Goal: Task Accomplishment & Management: Manage account settings

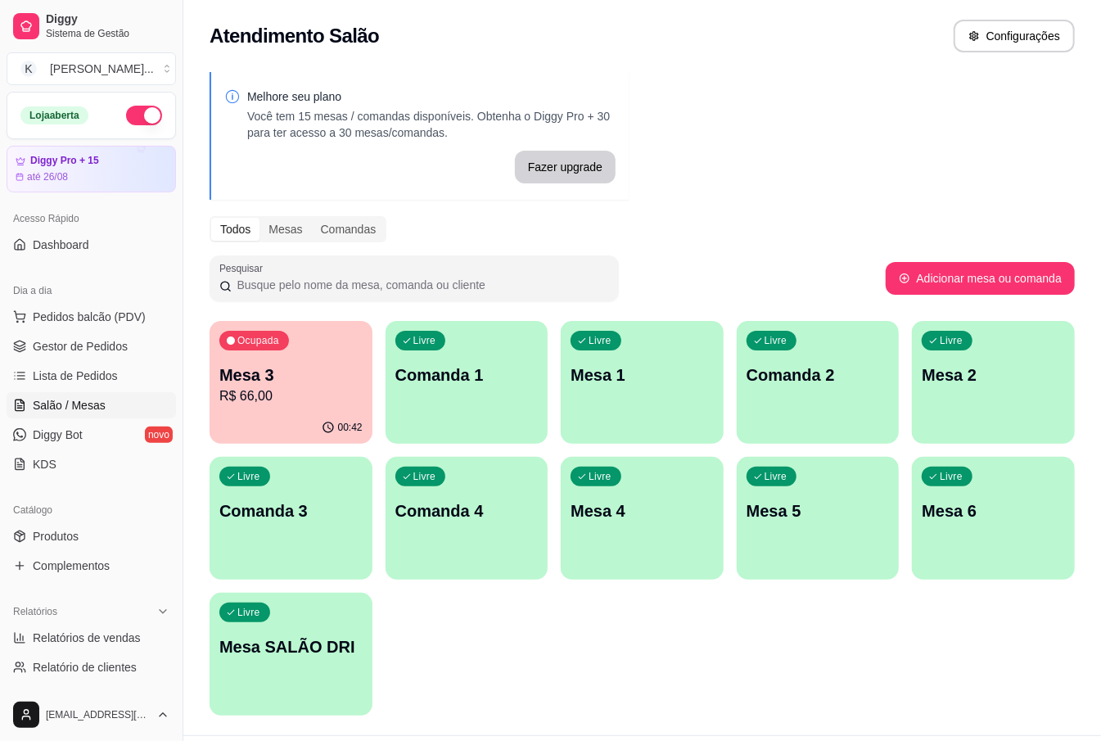
click at [511, 652] on div "Ocupada Mesa 3 R$ 66,00 00:42 Livre Comanda 1 Livre Mesa 1 Livre Comanda 2 Livr…" at bounding box center [642, 518] width 865 height 395
click at [93, 322] on span "Pedidos balcão (PDV)" at bounding box center [89, 317] width 113 height 16
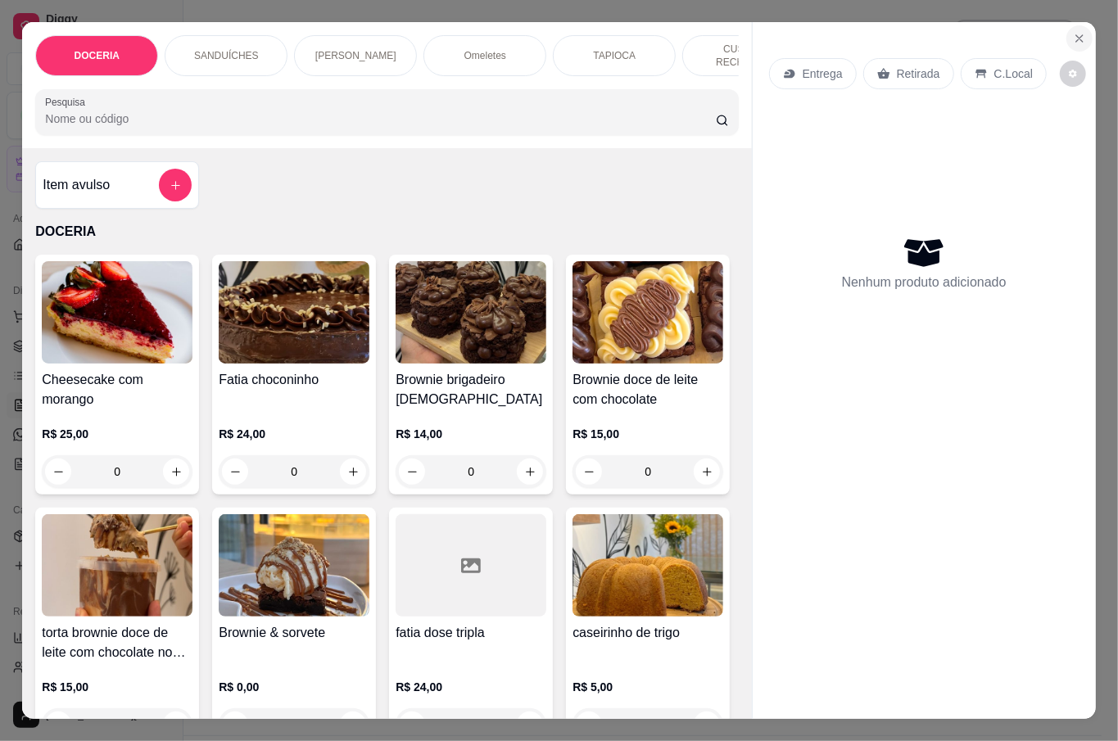
click at [1081, 34] on button "Close" at bounding box center [1079, 38] width 26 height 26
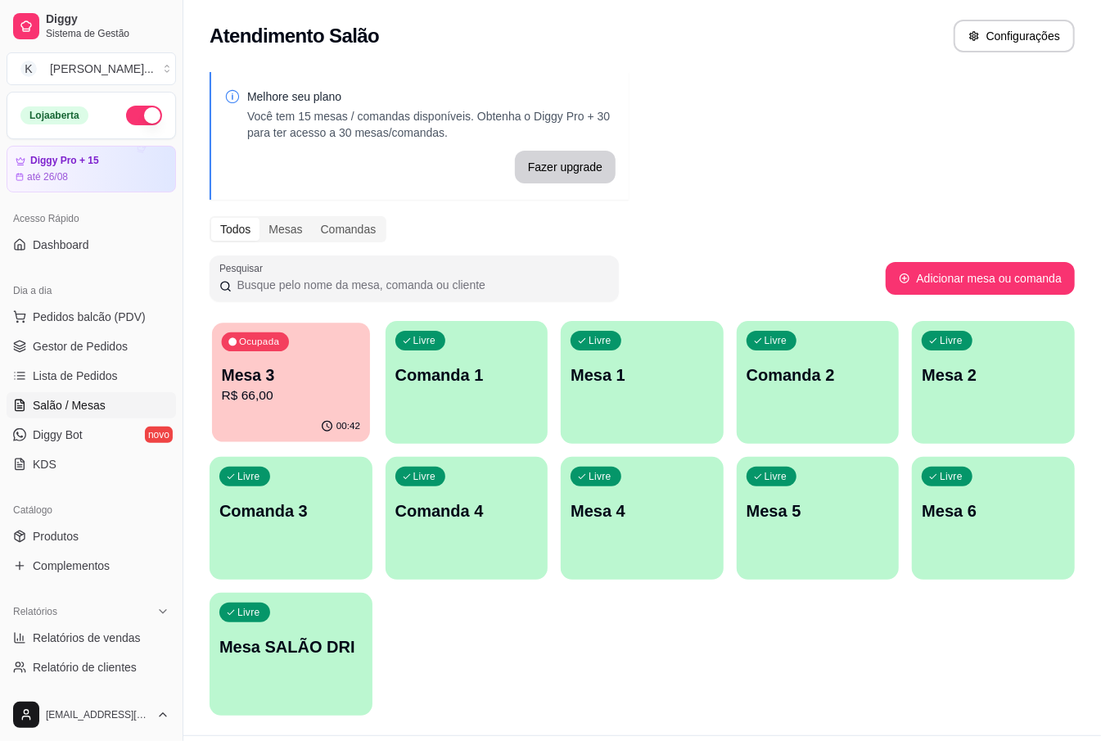
click at [269, 380] on p "Mesa 3" at bounding box center [291, 375] width 138 height 22
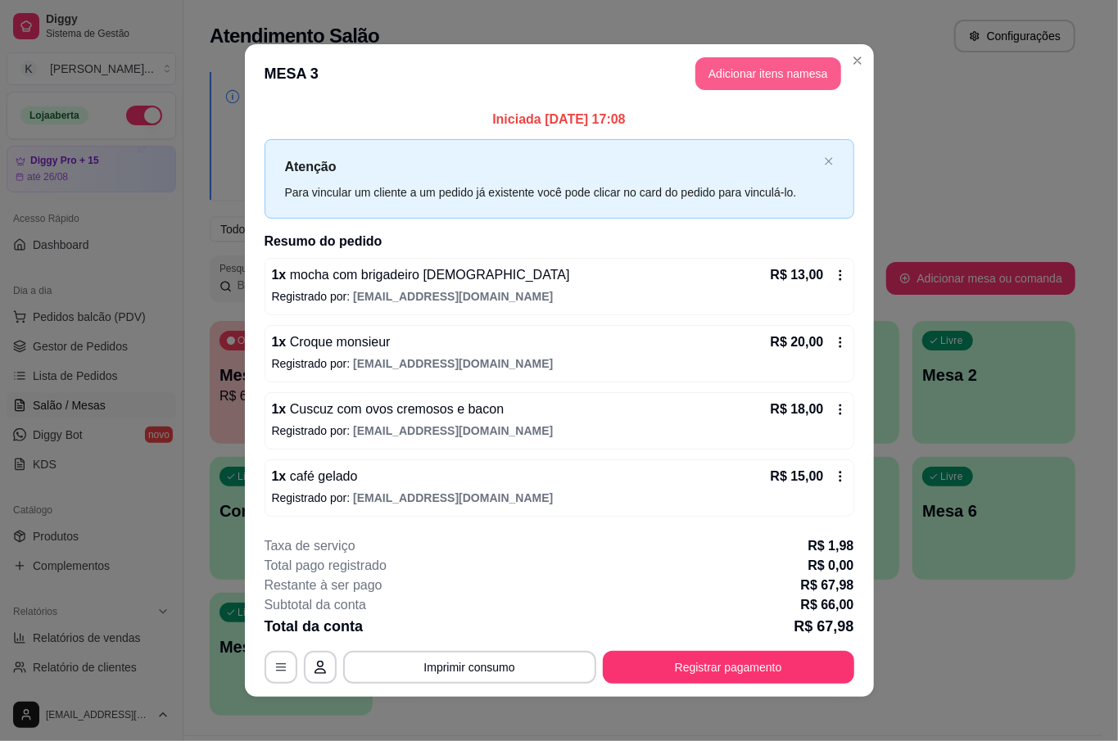
click at [776, 72] on button "Adicionar itens na mesa" at bounding box center [768, 73] width 146 height 33
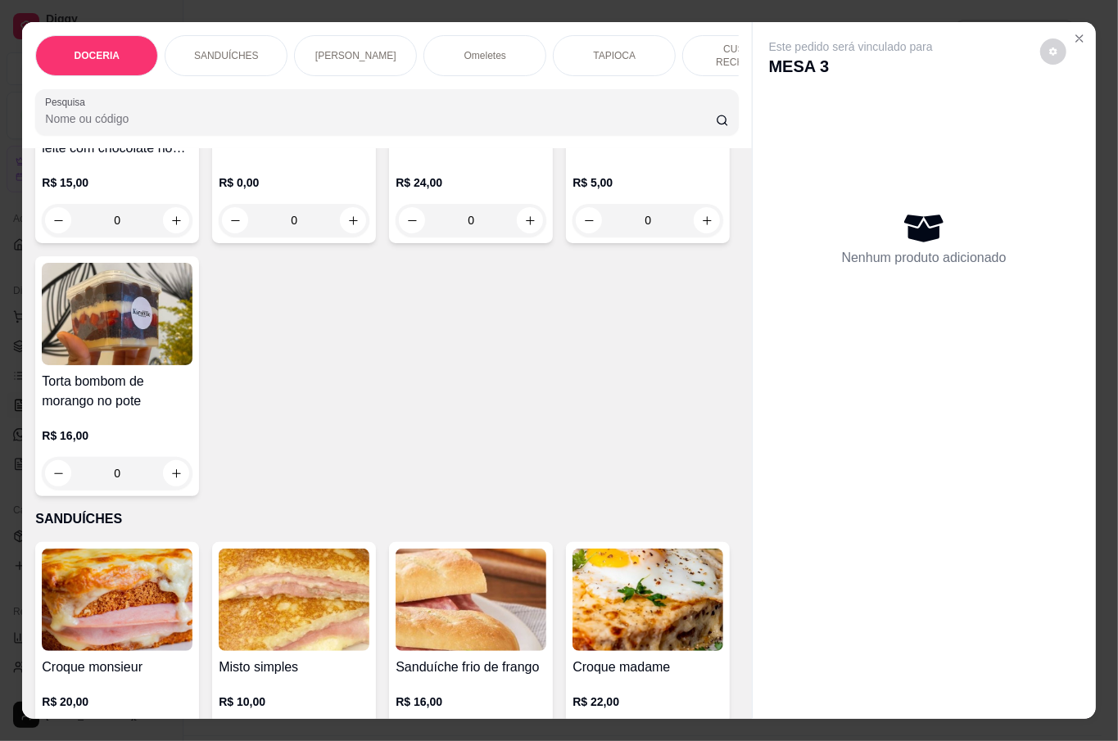
scroll to position [545, 0]
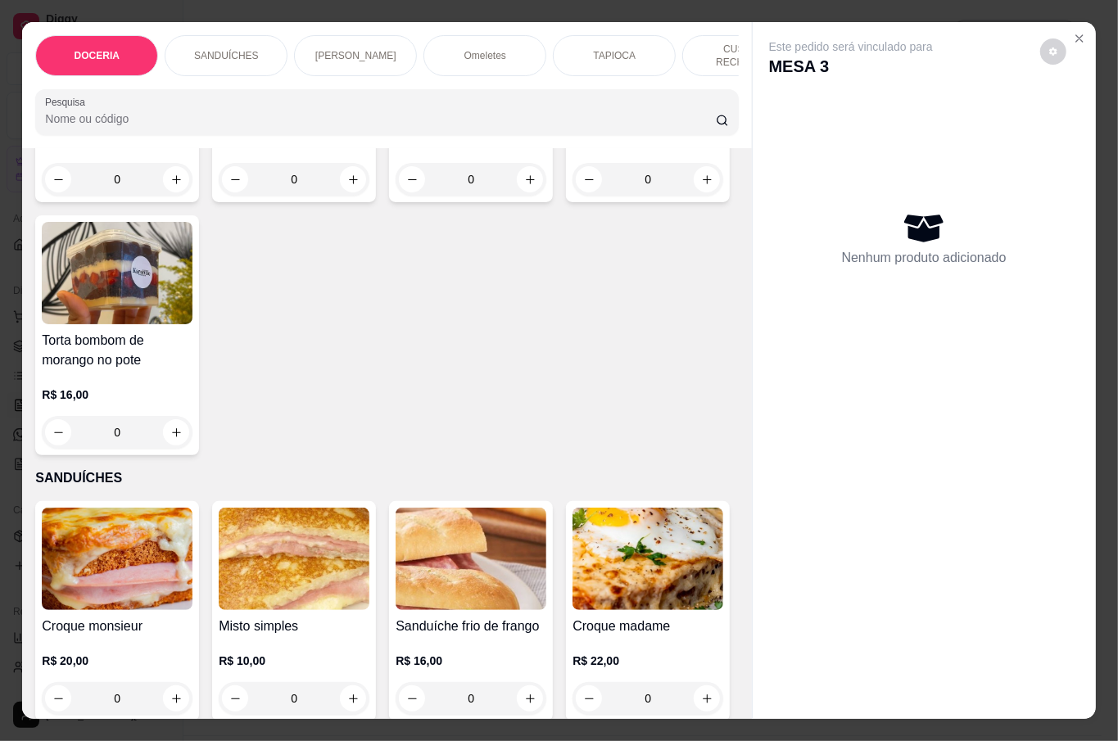
click at [189, 420] on button "increase-product-quantity" at bounding box center [176, 432] width 26 height 26
type input "1"
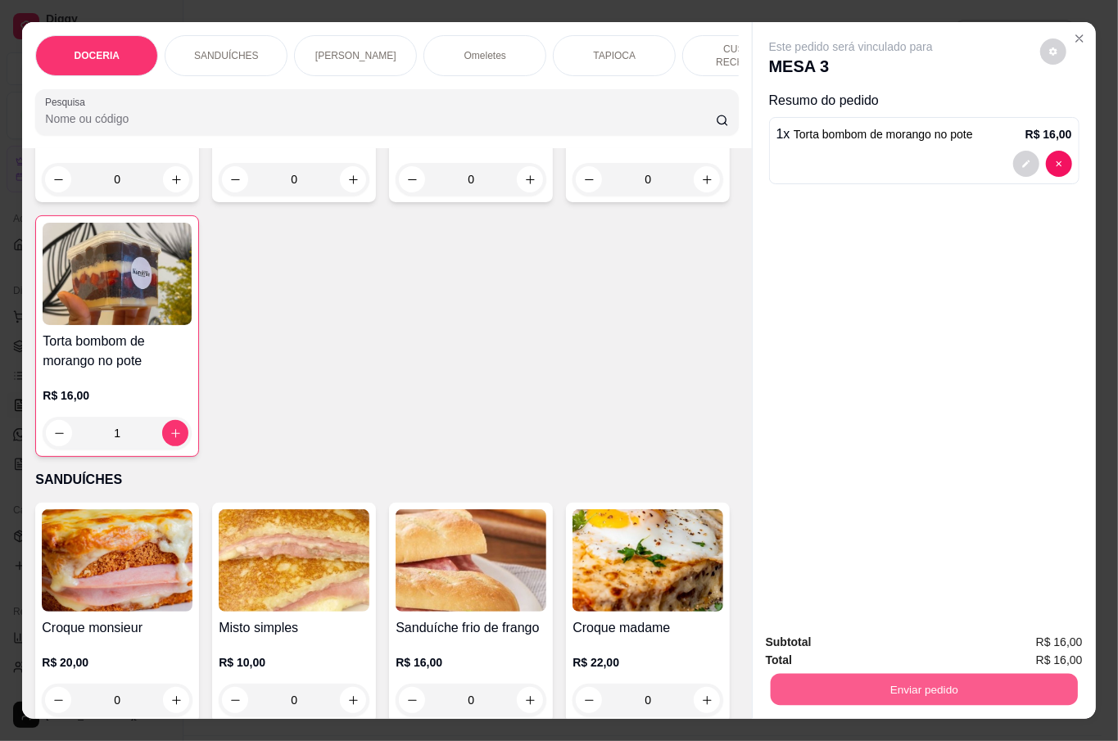
click at [882, 676] on button "Enviar pedido" at bounding box center [923, 689] width 307 height 32
click at [901, 639] on button "Não registrar e enviar pedido" at bounding box center [868, 641] width 170 height 31
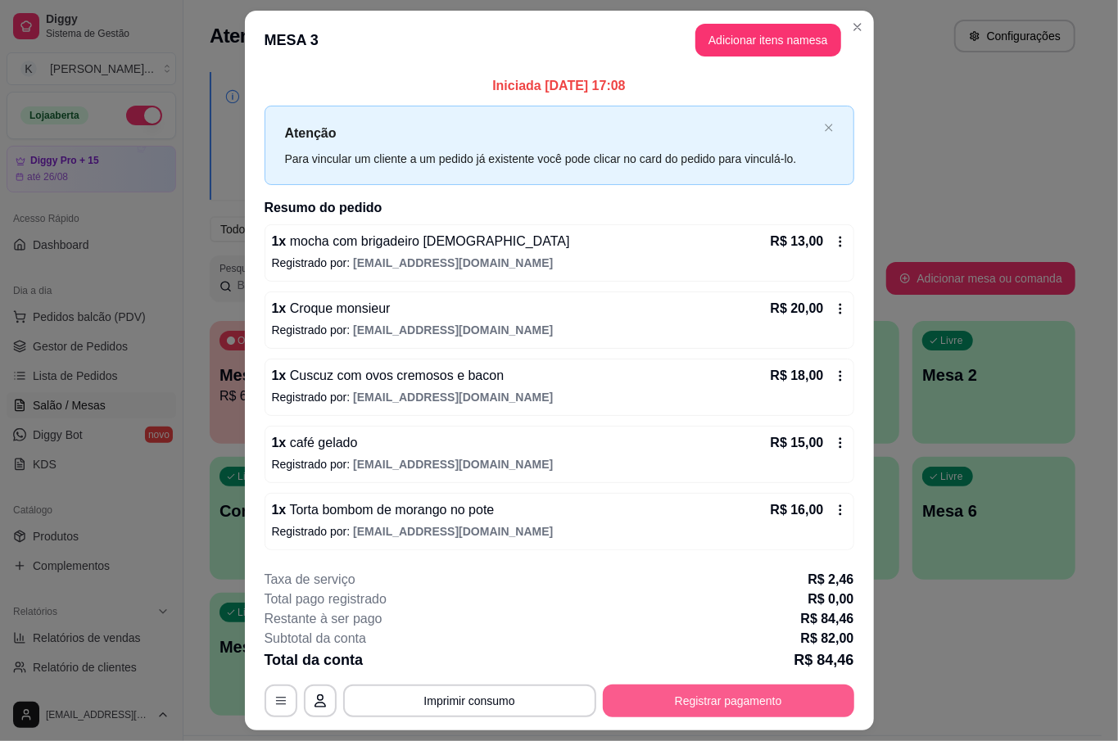
click at [777, 695] on button "Registrar pagamento" at bounding box center [728, 700] width 251 height 33
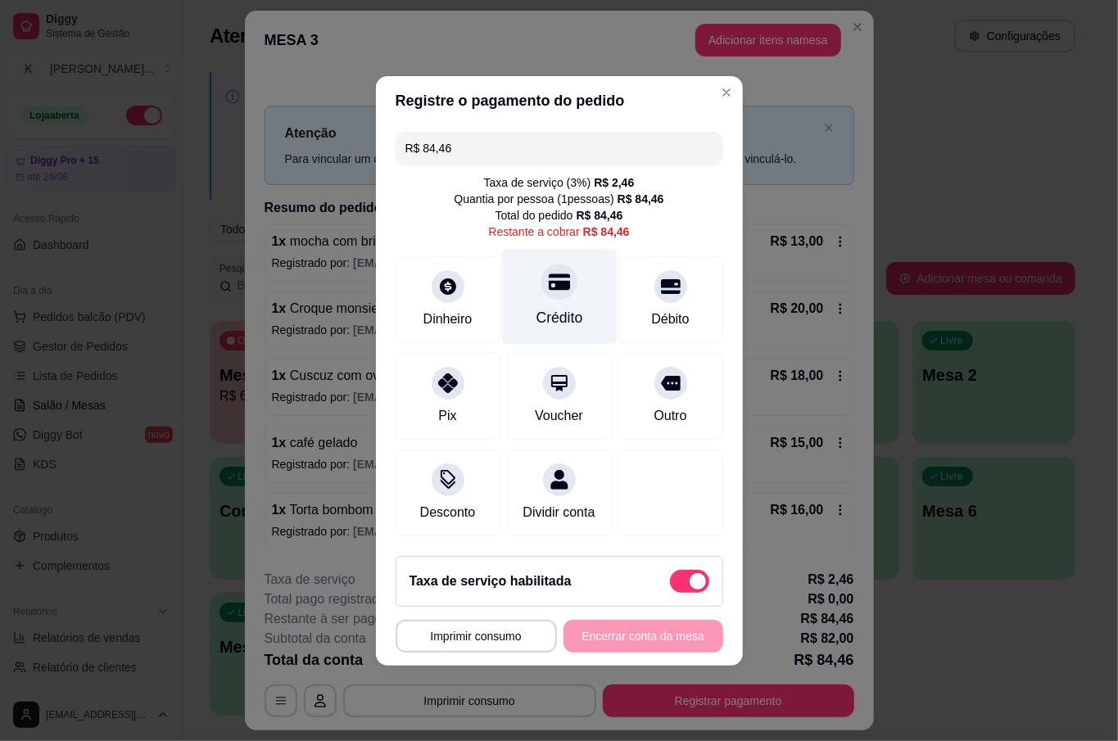
click at [545, 288] on div at bounding box center [559, 282] width 36 height 36
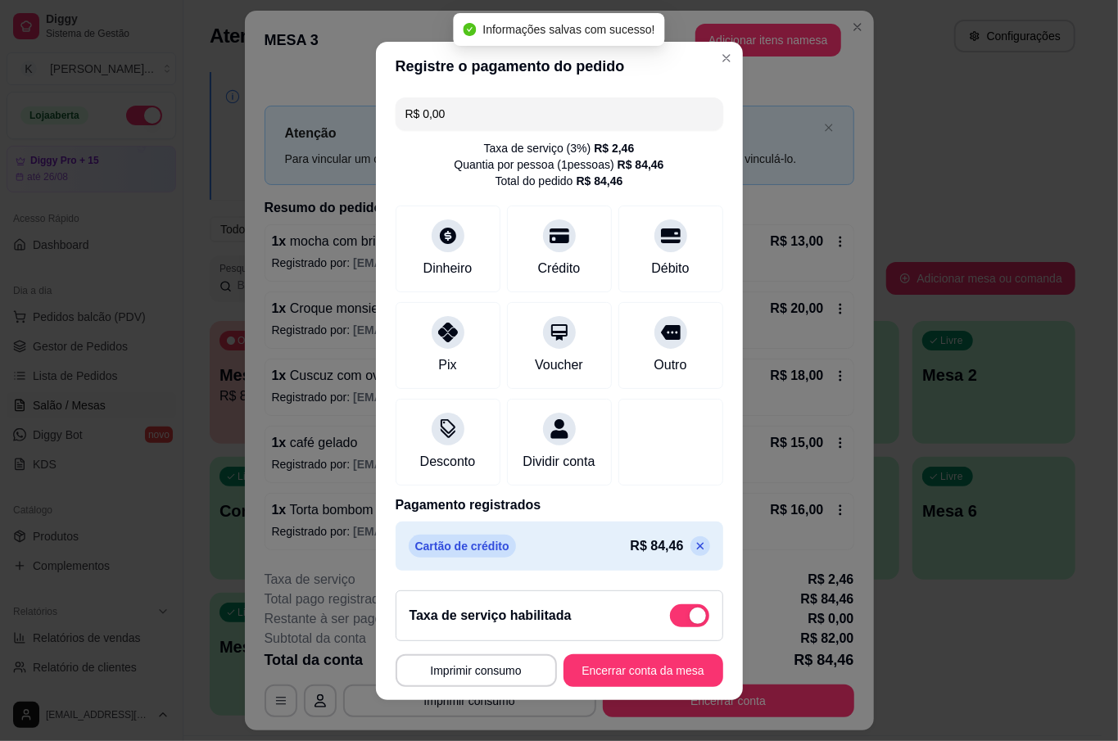
type input "R$ 0,00"
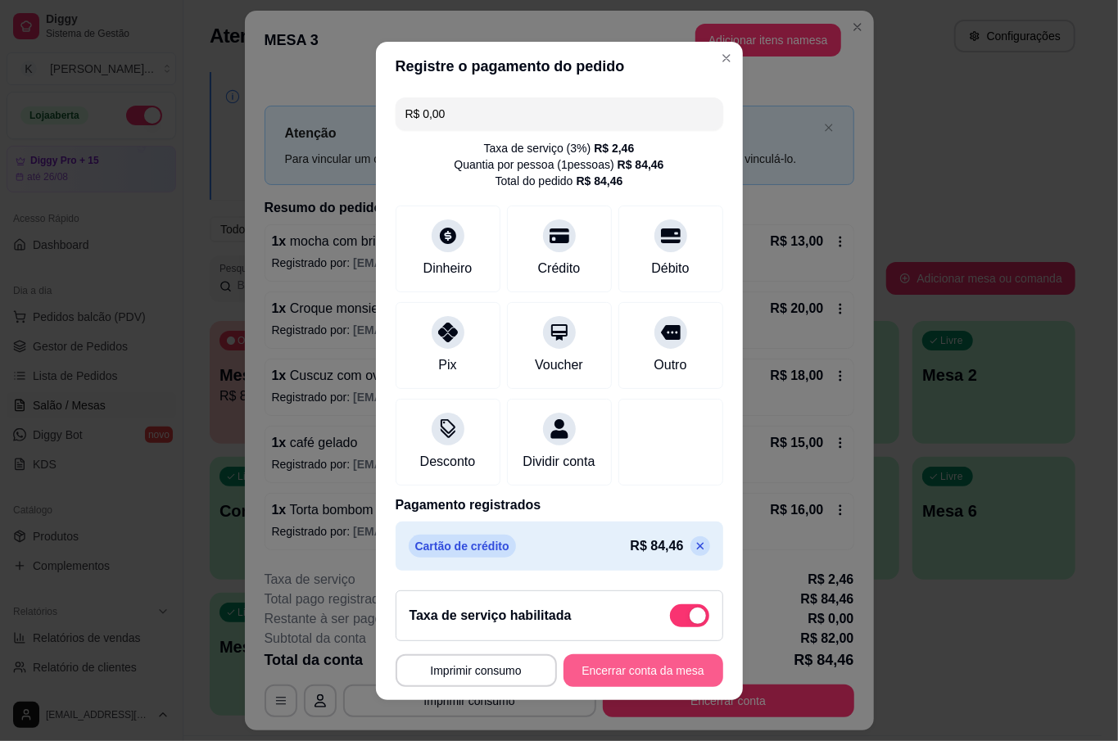
click at [617, 687] on button "Encerrar conta da mesa" at bounding box center [643, 670] width 160 height 33
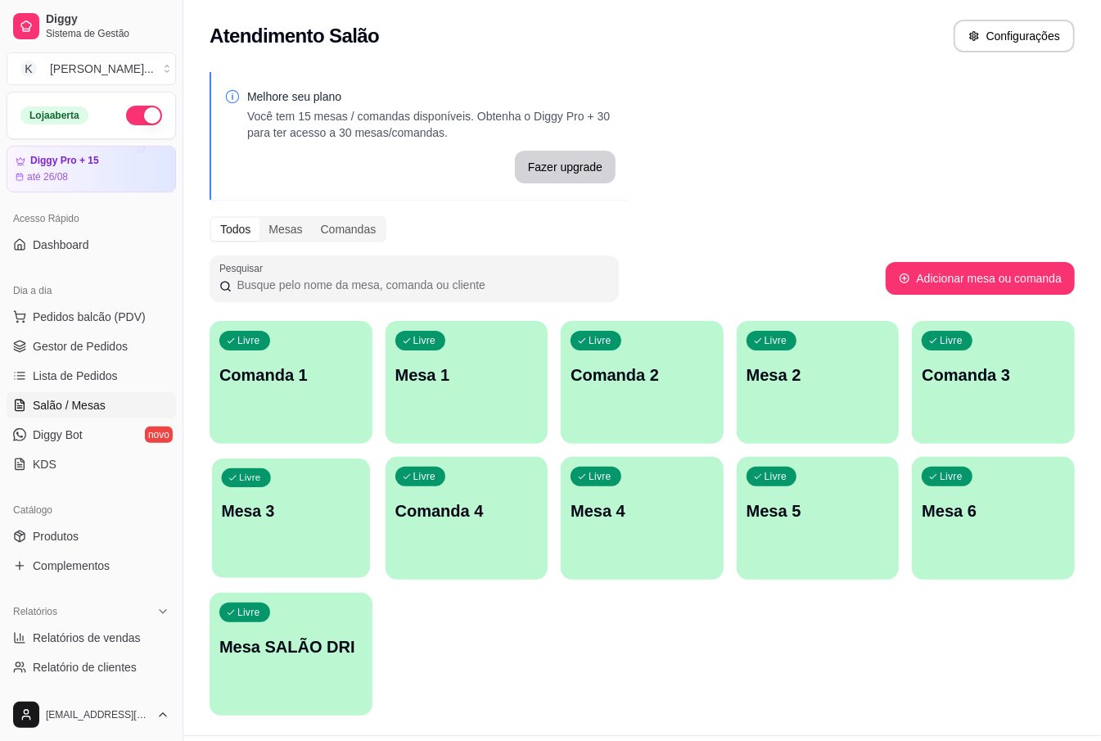
click at [309, 509] on p "Mesa 3" at bounding box center [291, 511] width 138 height 22
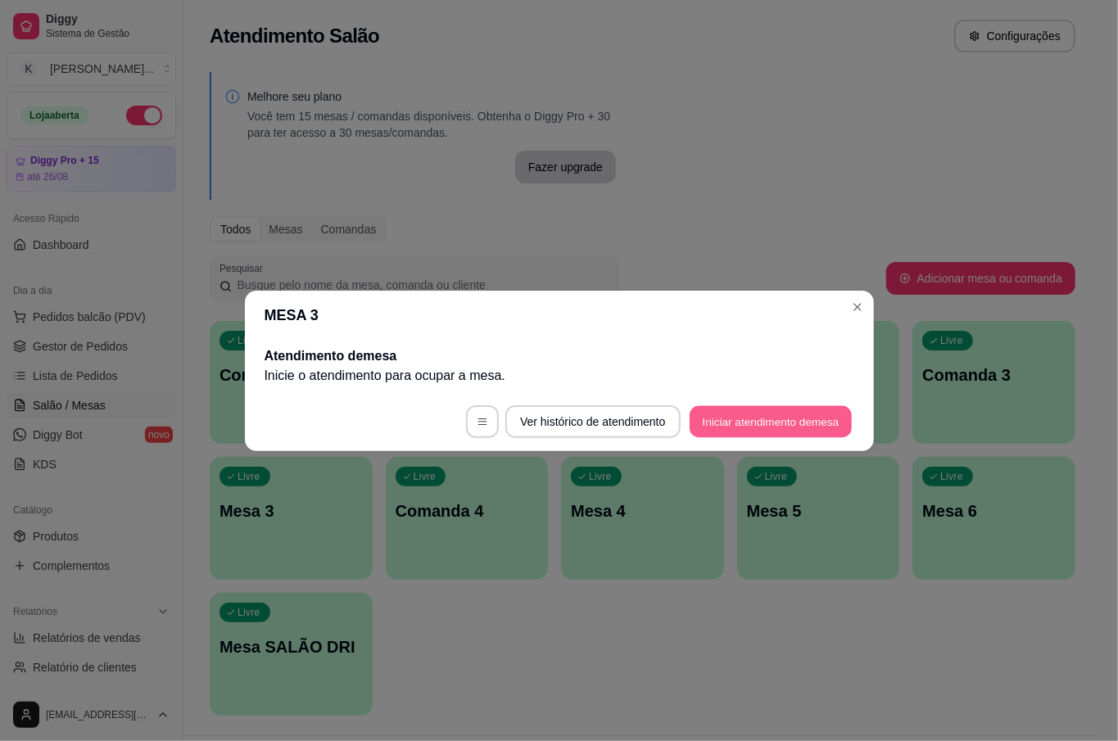
click at [825, 433] on button "Iniciar atendimento de mesa" at bounding box center [770, 421] width 162 height 32
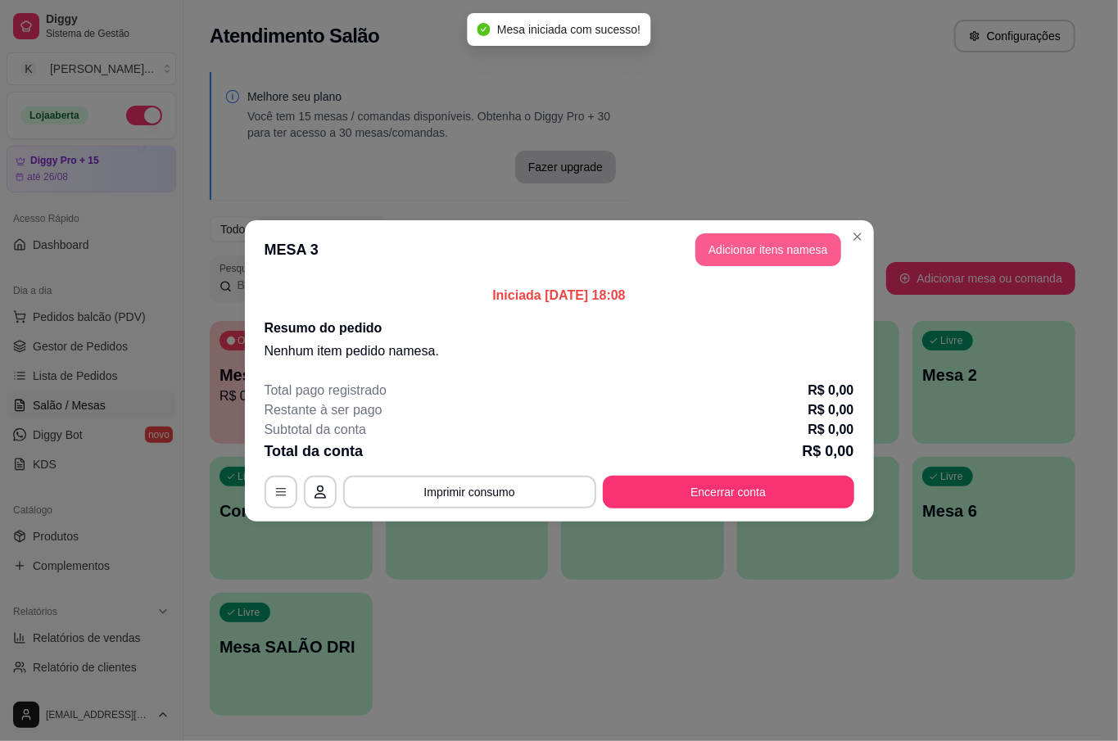
click at [758, 241] on button "Adicionar itens na mesa" at bounding box center [768, 249] width 146 height 33
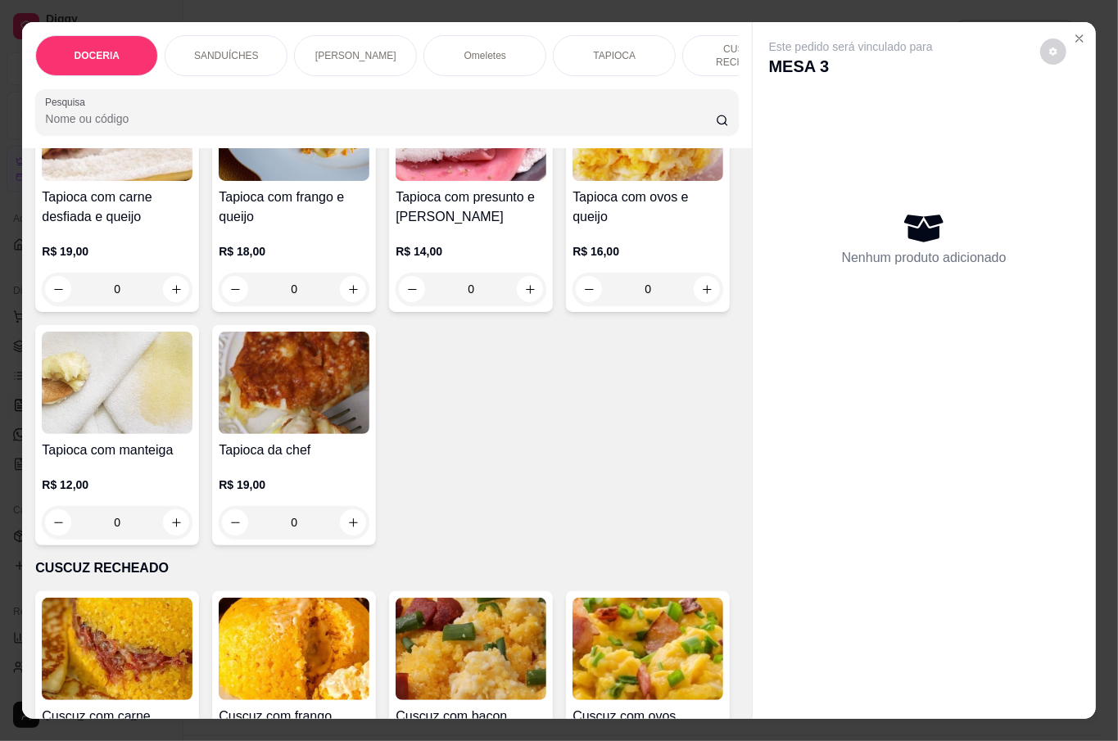
scroll to position [1965, 0]
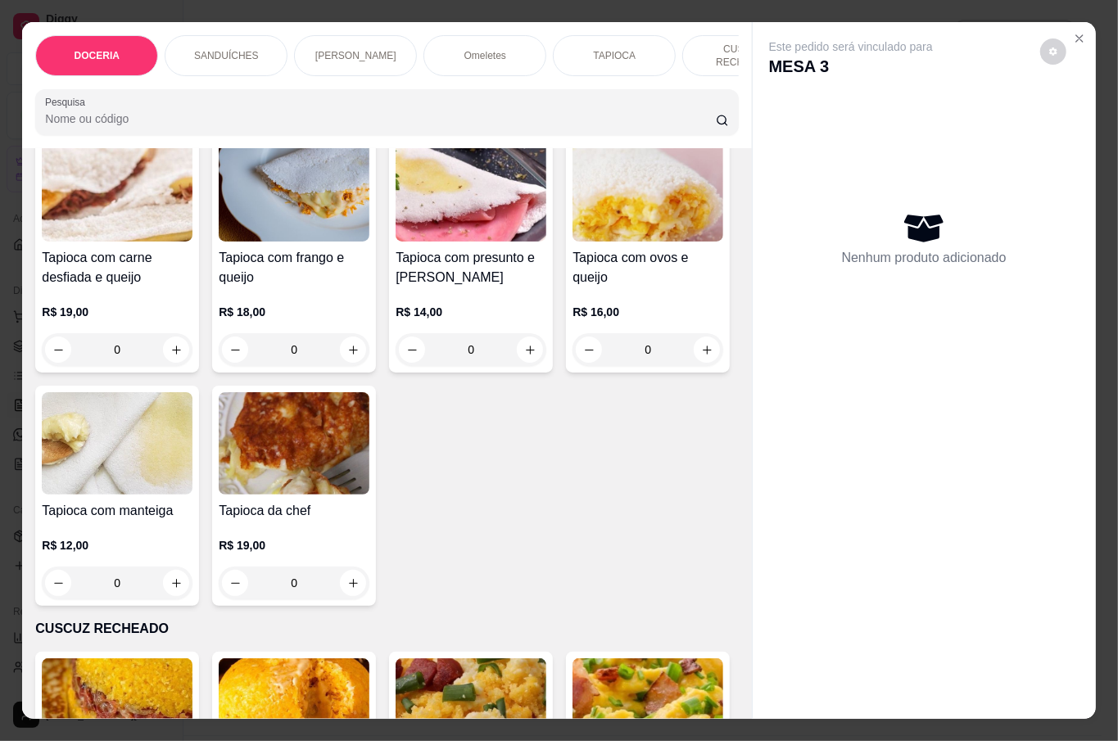
click at [352, 366] on div "0" at bounding box center [294, 349] width 151 height 33
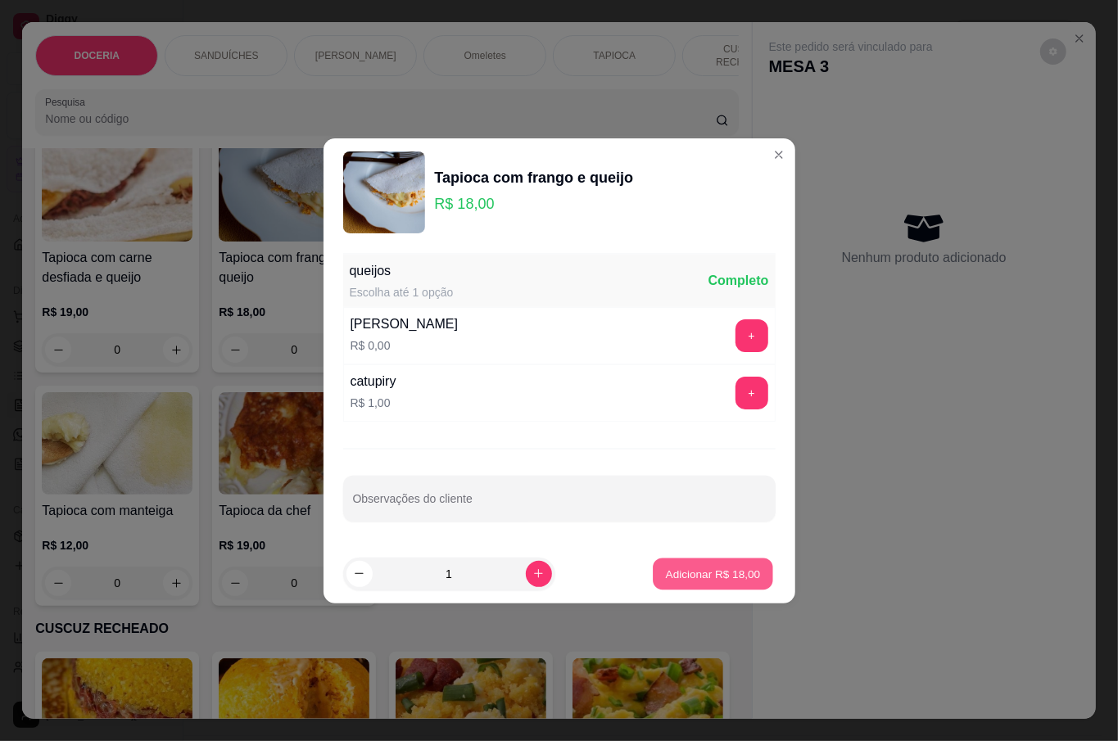
click at [696, 578] on p "Adicionar R$ 18,00" at bounding box center [713, 574] width 95 height 16
type input "1"
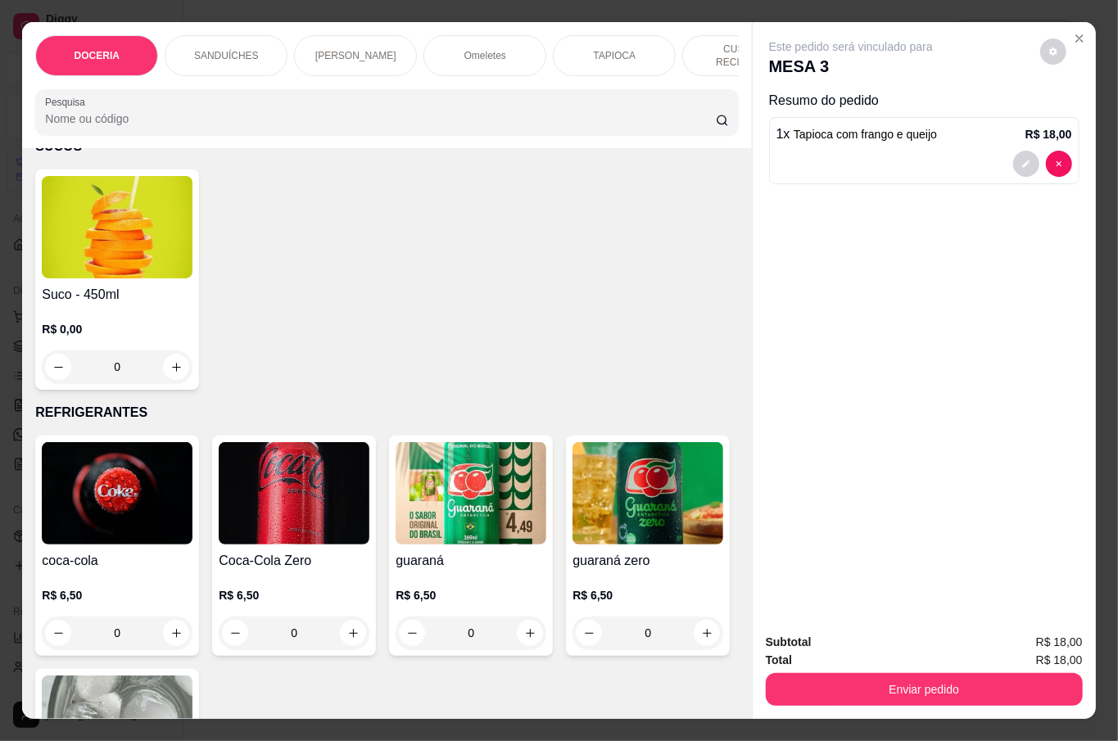
scroll to position [4585, 0]
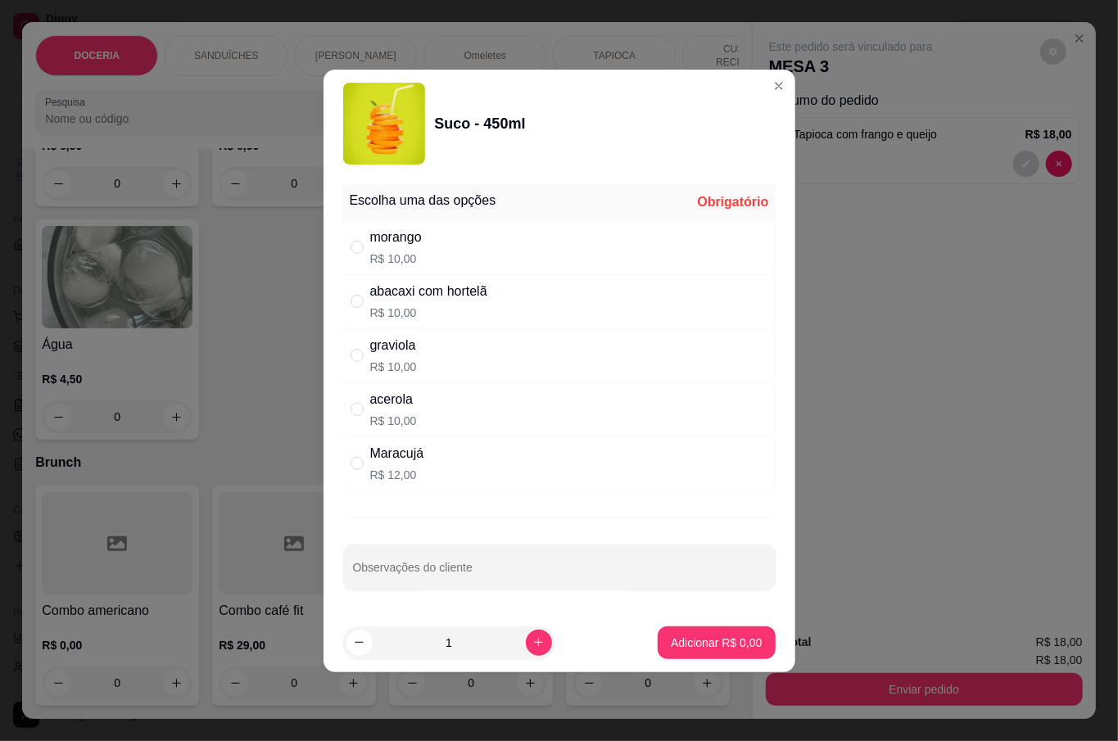
click at [413, 266] on div "morango R$ 10,00" at bounding box center [559, 247] width 432 height 54
radio input "true"
click at [729, 639] on p "Adicionar R$ 10,00" at bounding box center [712, 643] width 97 height 16
type input "1"
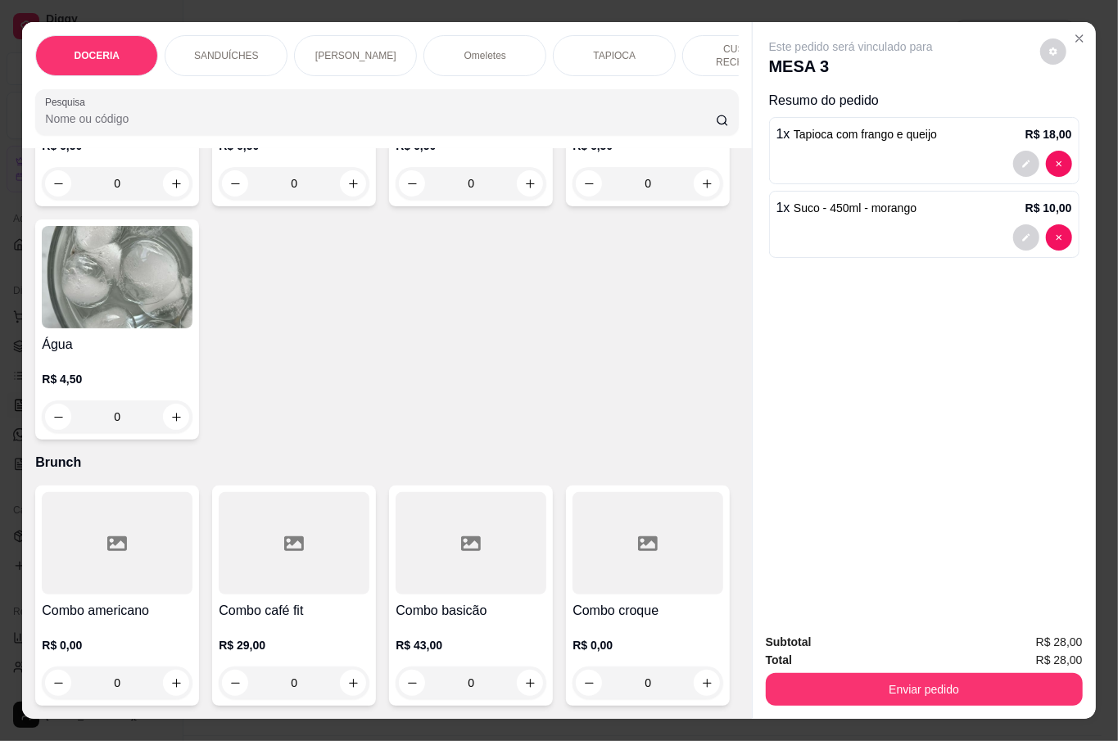
scroll to position [5130, 0]
click at [192, 433] on div "0" at bounding box center [117, 416] width 151 height 33
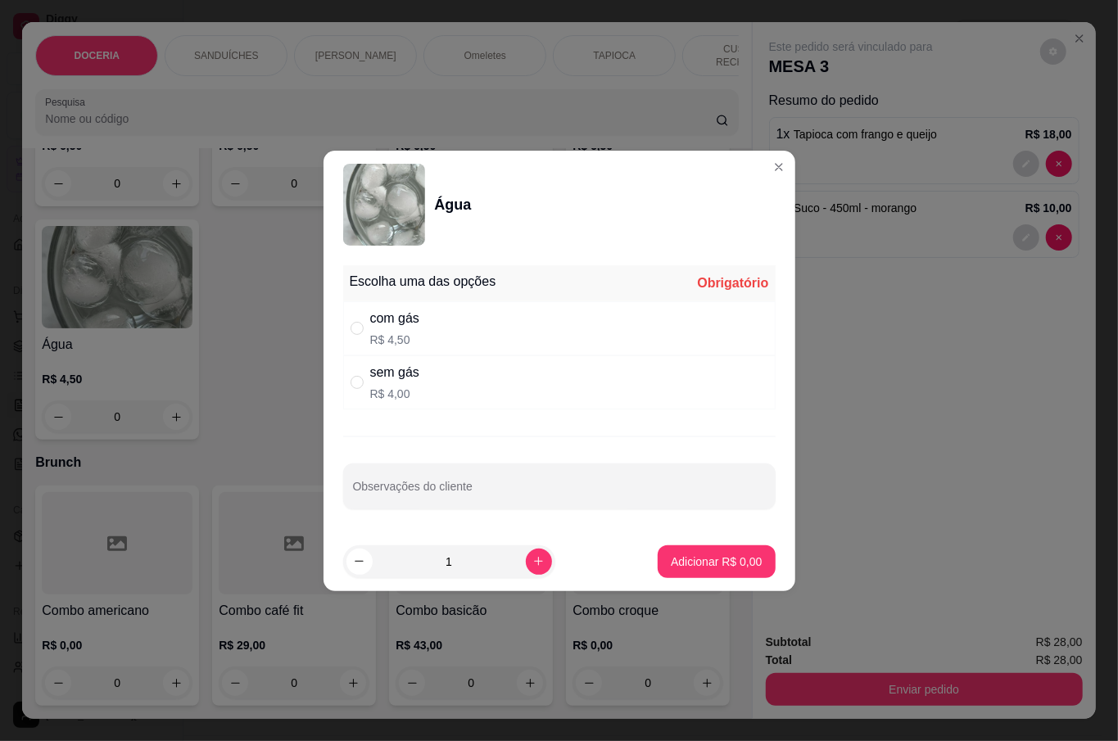
click at [408, 326] on div "com gás" at bounding box center [394, 319] width 49 height 20
radio input "true"
click at [712, 562] on p "Adicionar R$ 4,50" at bounding box center [716, 561] width 91 height 16
type input "1"
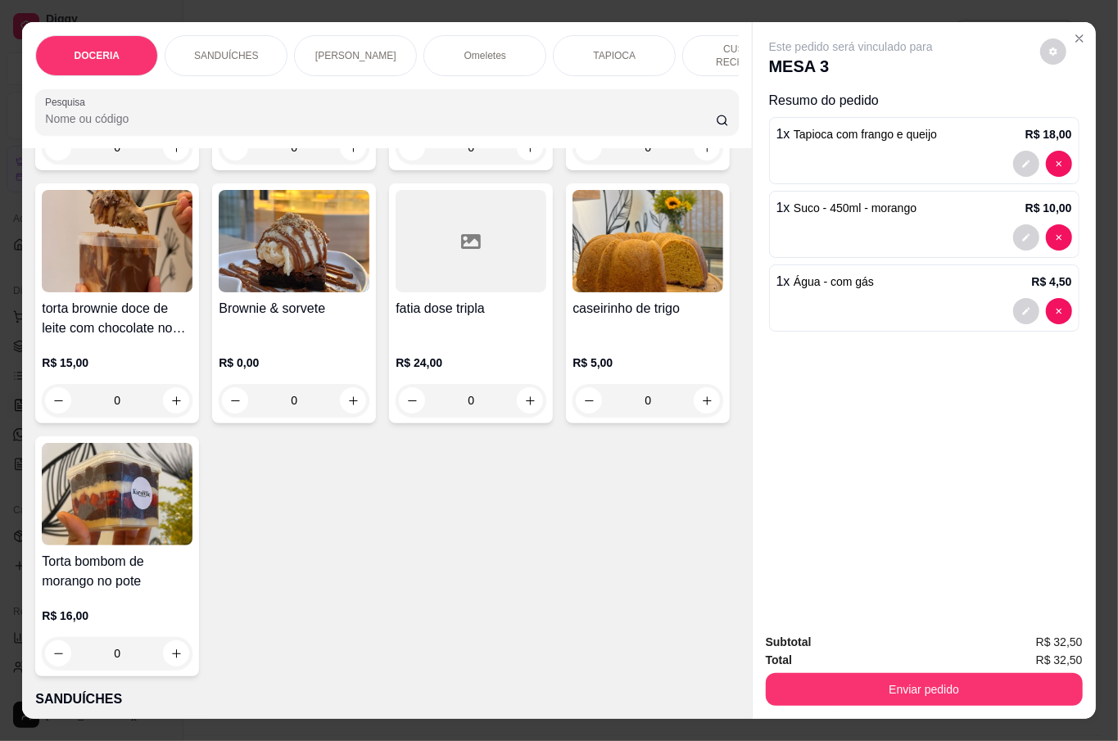
scroll to position [328, 0]
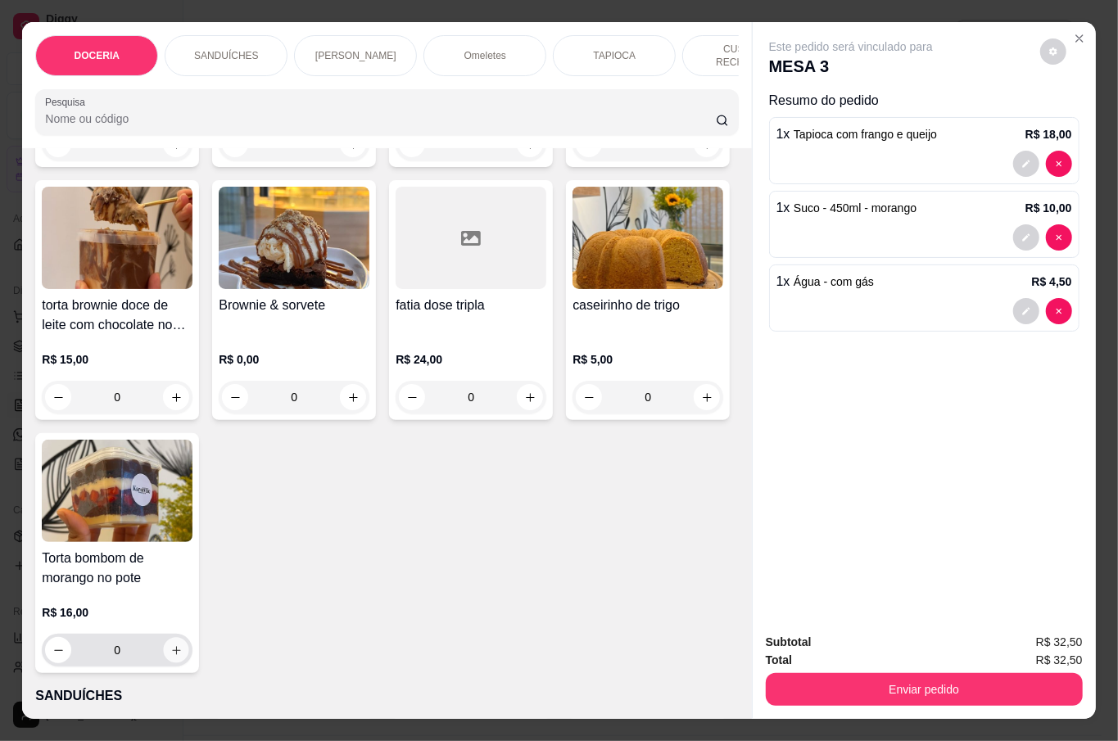
click at [189, 642] on button "increase-product-quantity" at bounding box center [176, 650] width 25 height 25
type input "1"
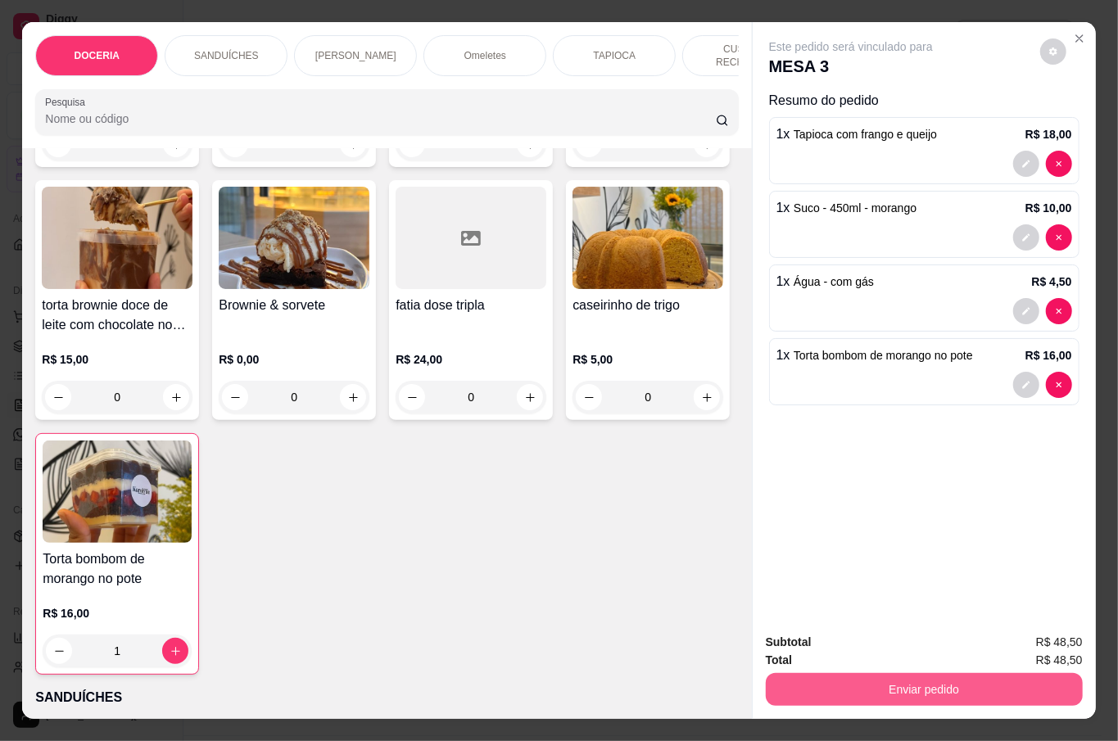
click at [925, 689] on button "Enviar pedido" at bounding box center [924, 689] width 317 height 33
click at [915, 646] on button "Não registrar e enviar pedido" at bounding box center [867, 641] width 165 height 30
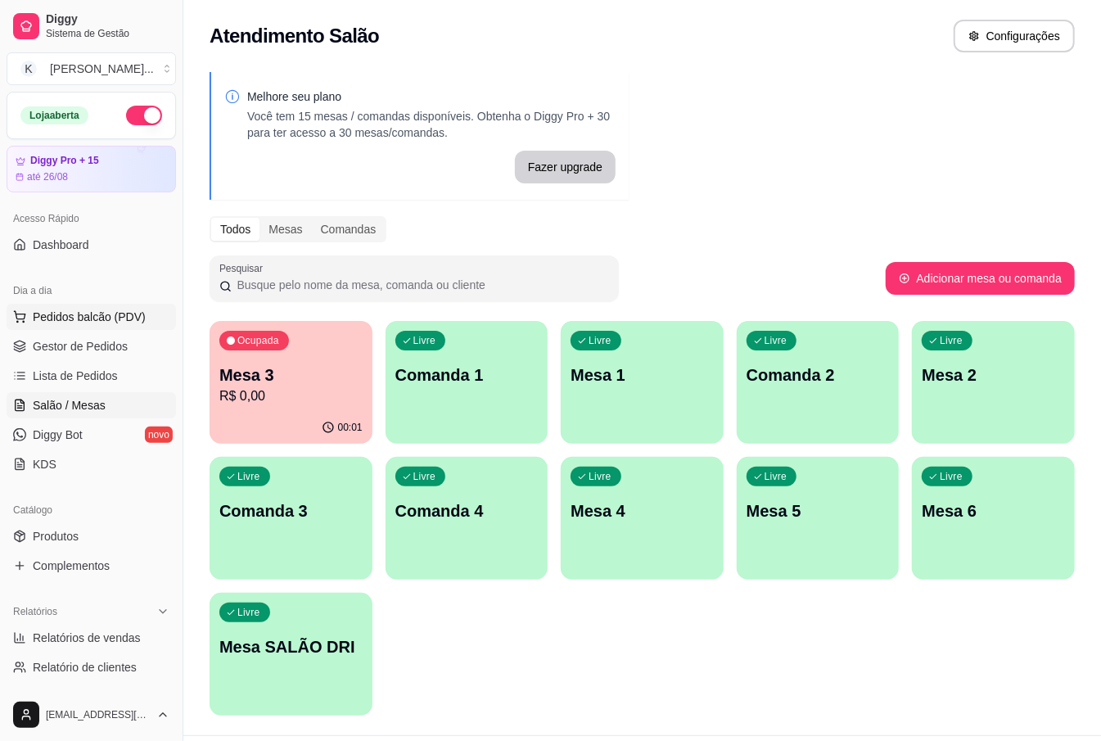
click at [124, 325] on span "Pedidos balcão (PDV)" at bounding box center [89, 317] width 113 height 16
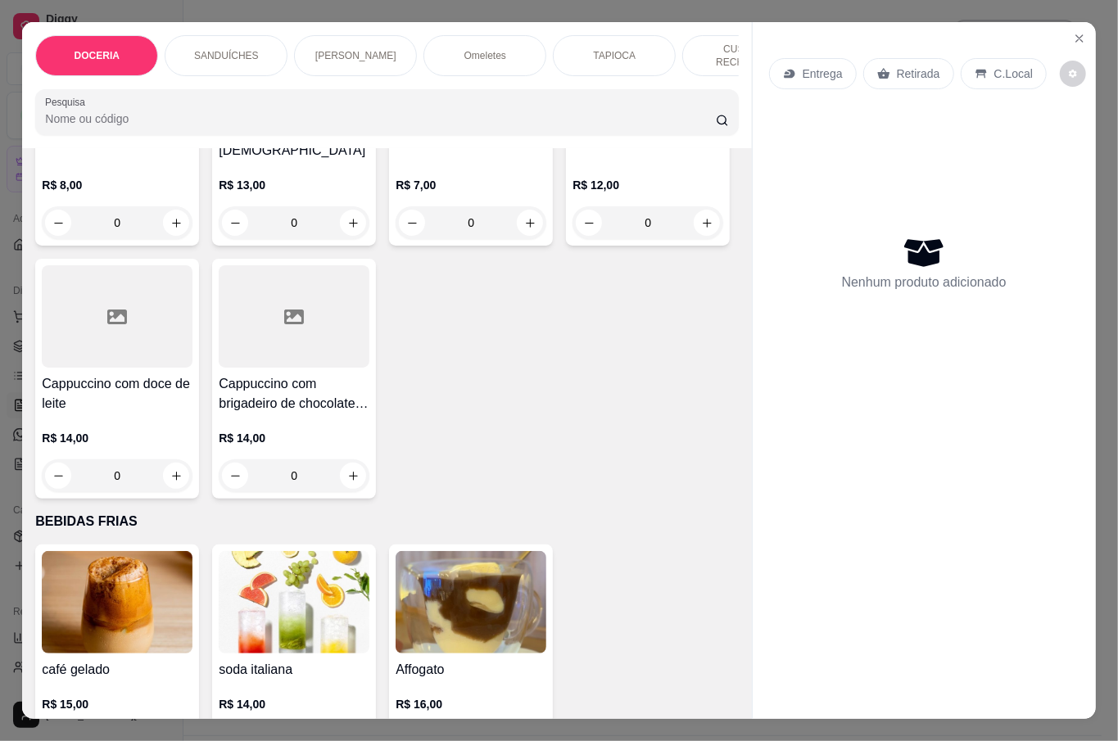
scroll to position [3384, 0]
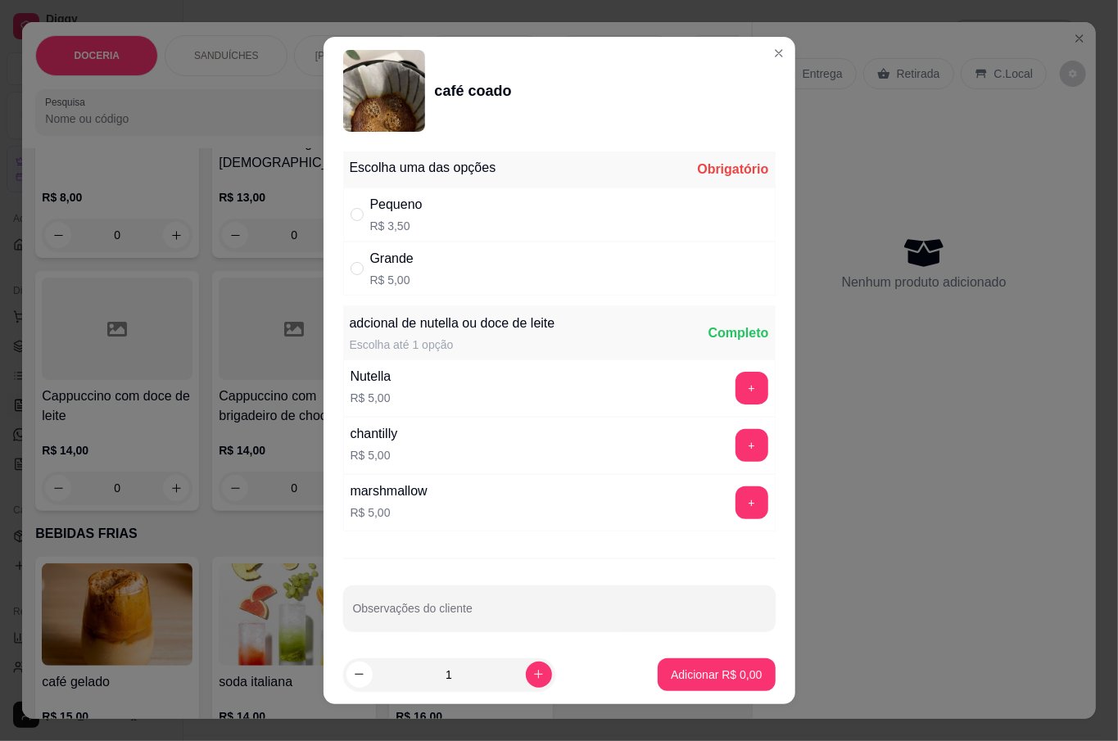
click at [354, 217] on input "" at bounding box center [356, 214] width 13 height 13
radio input "true"
click at [703, 673] on p "Adicionar R$ 3,50" at bounding box center [716, 674] width 91 height 16
type input "1"
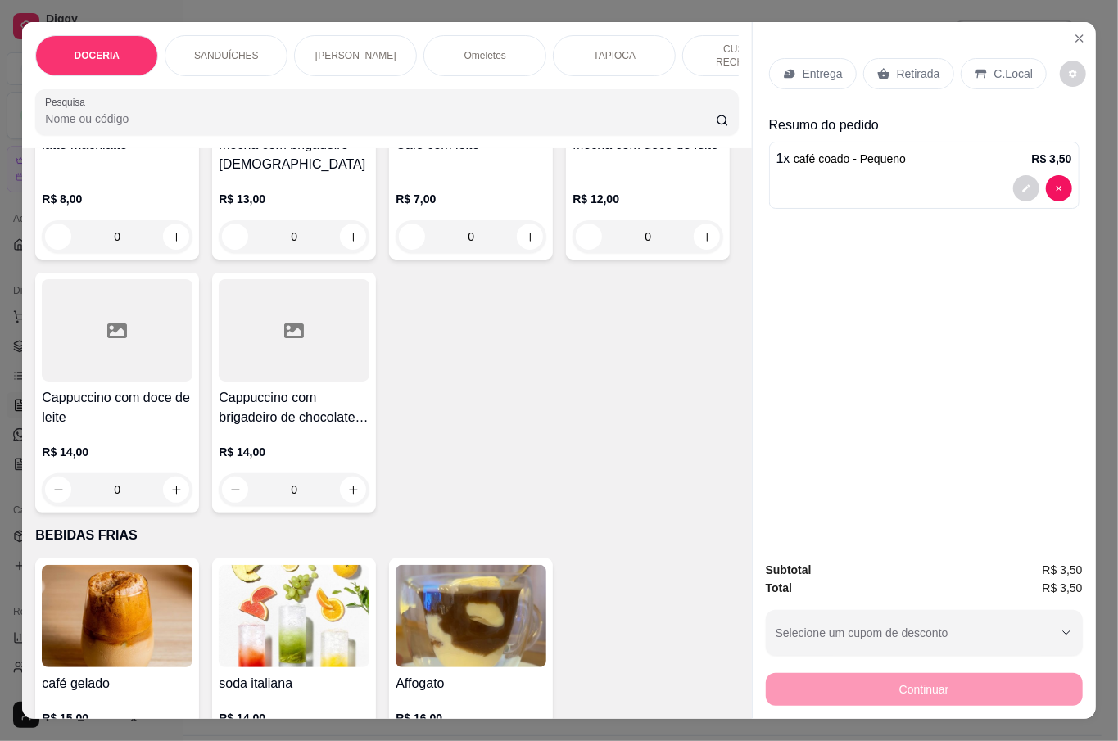
click at [897, 66] on p "Retirada" at bounding box center [918, 74] width 43 height 16
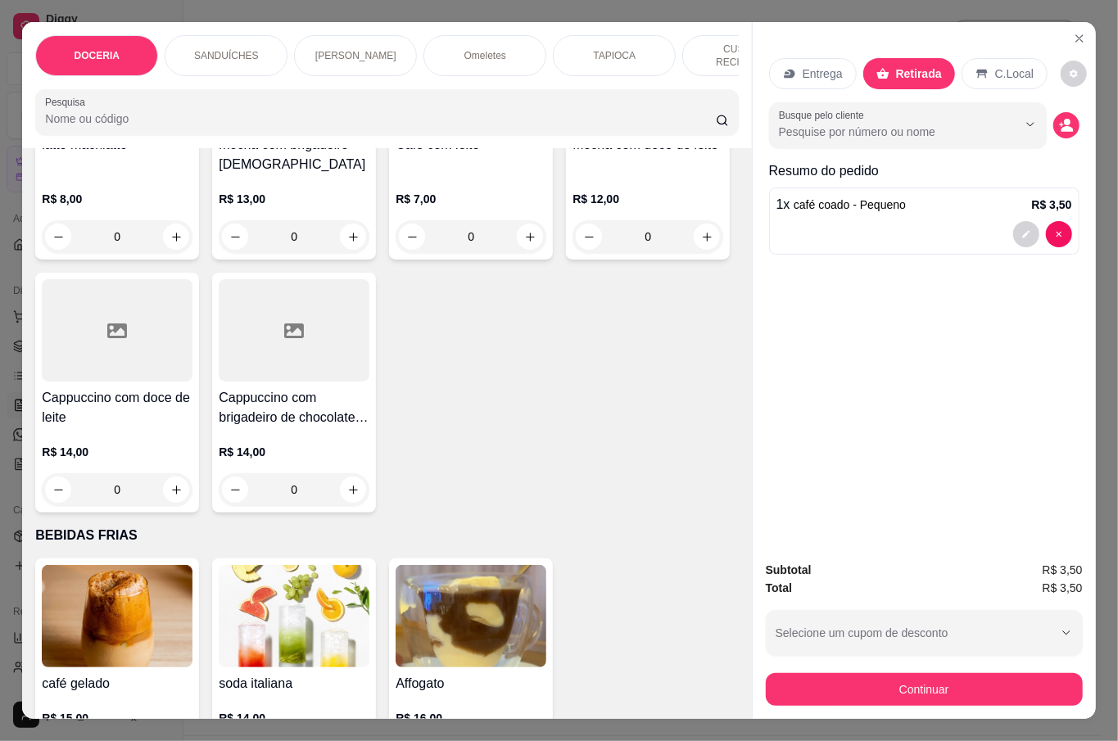
click at [930, 688] on button "Continuar" at bounding box center [924, 689] width 317 height 33
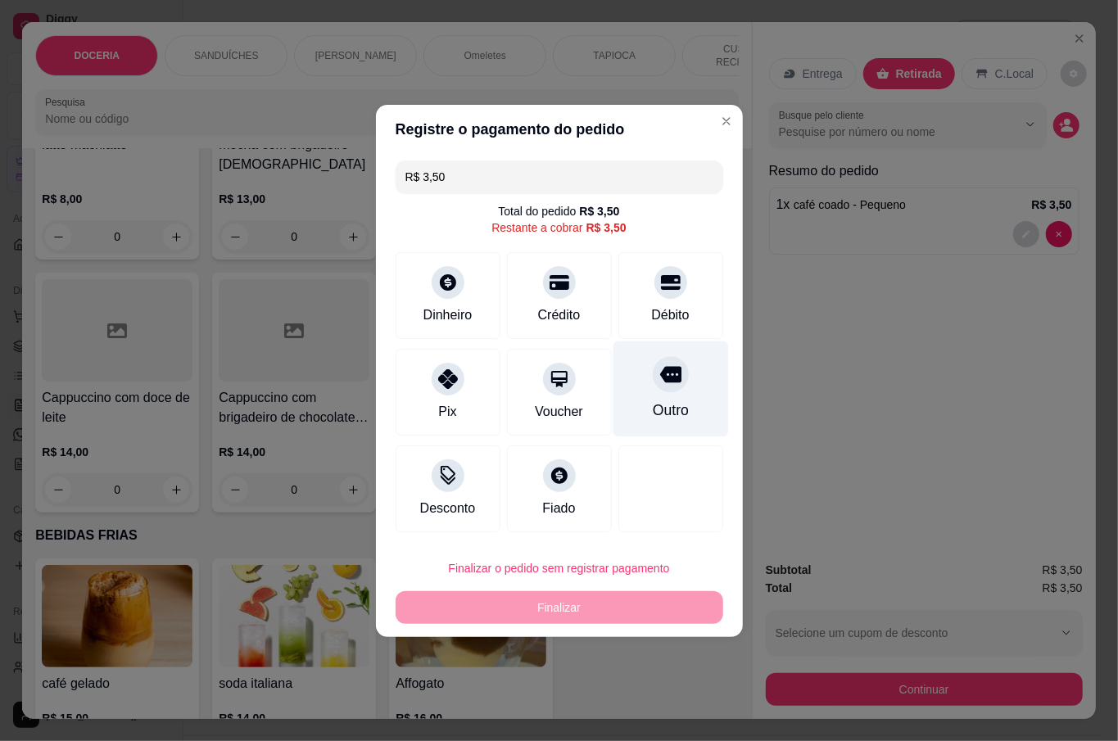
click at [662, 391] on div at bounding box center [671, 374] width 36 height 36
type input "R$ 0,00"
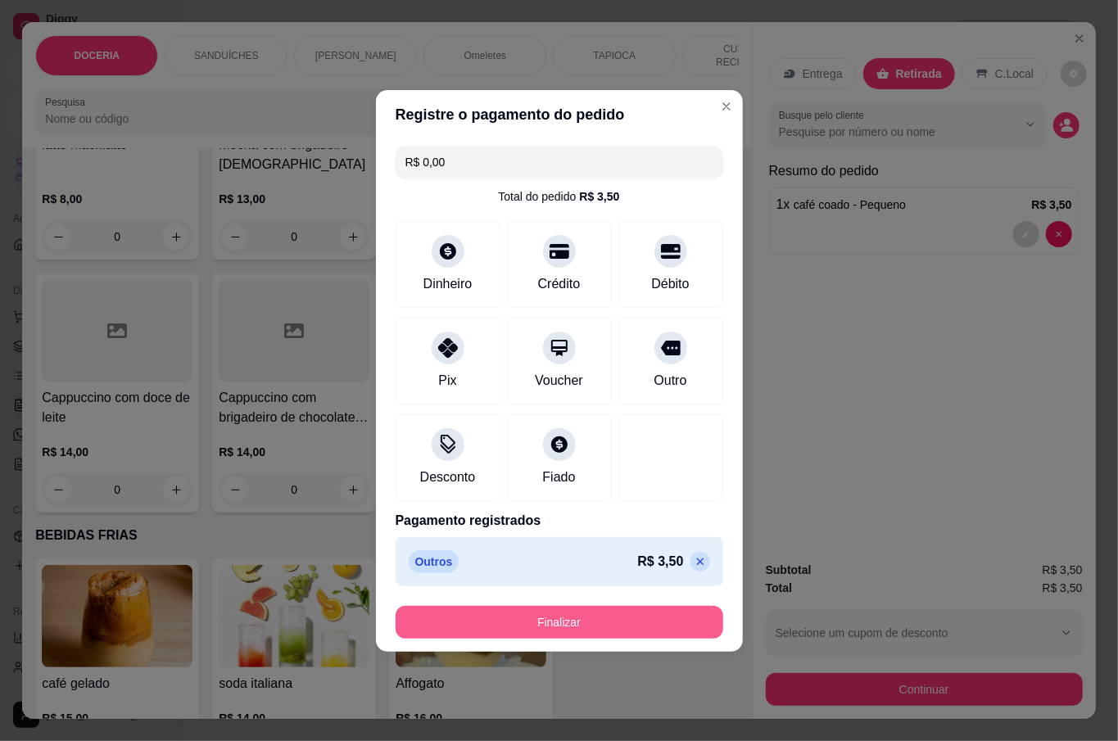
click at [621, 623] on button "Finalizar" at bounding box center [559, 622] width 328 height 33
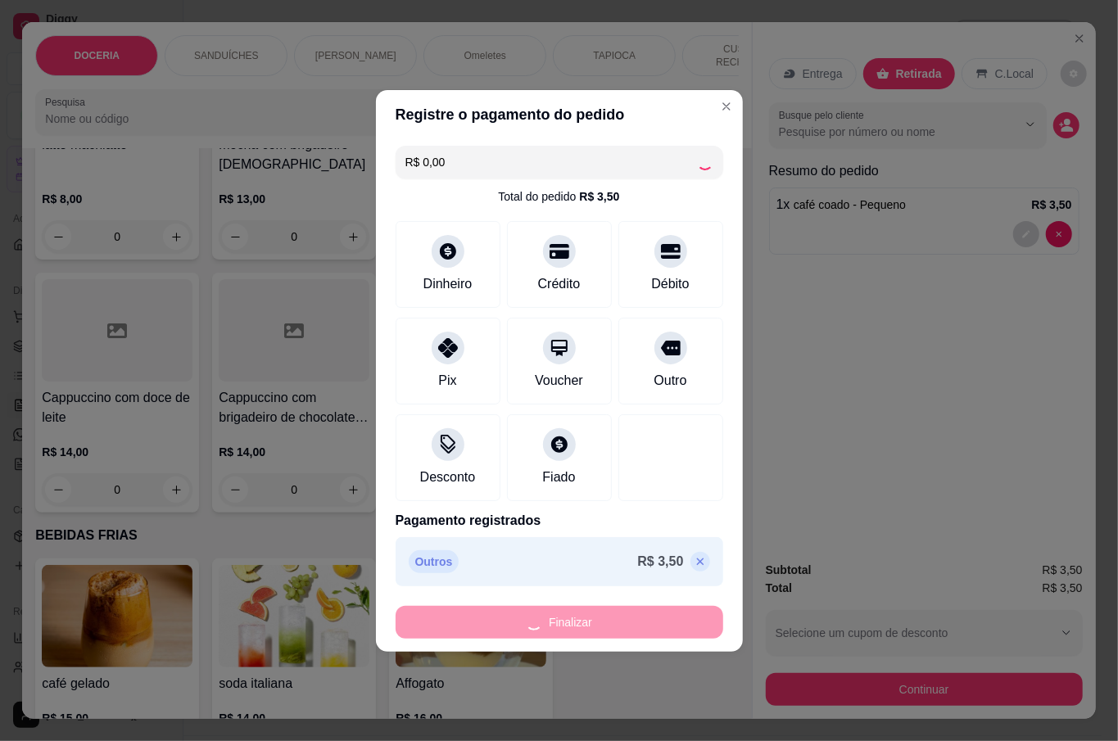
type input "0"
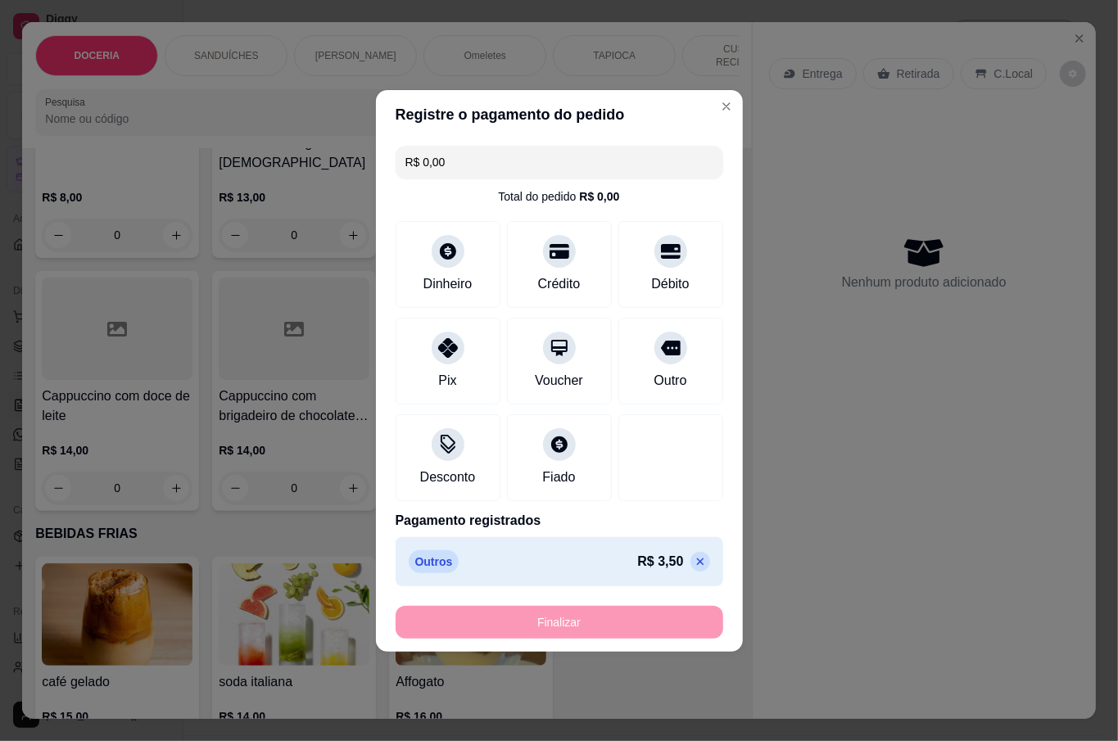
type input "-R$ 3,50"
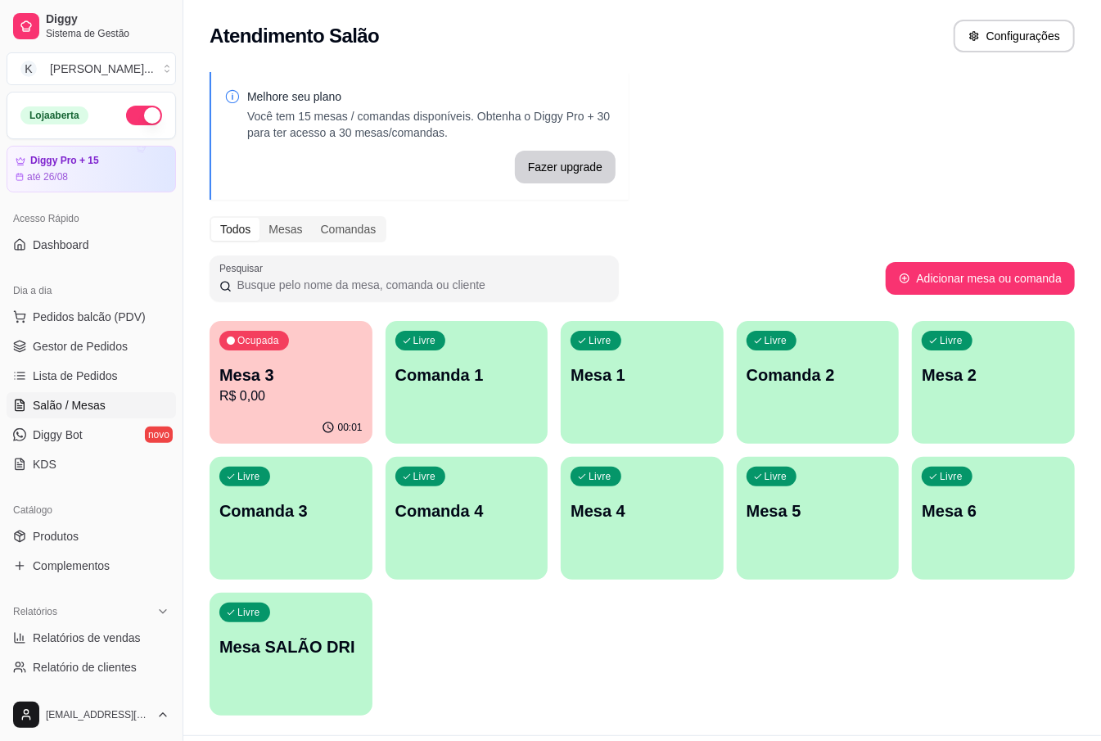
click at [709, 106] on div "Melhore seu plano Você tem 15 mesas / comandas disponíveis. Obtenha o Diggy Pro…" at bounding box center [642, 398] width 918 height 673
click at [88, 319] on span "Pedidos balcão (PDV)" at bounding box center [89, 317] width 113 height 16
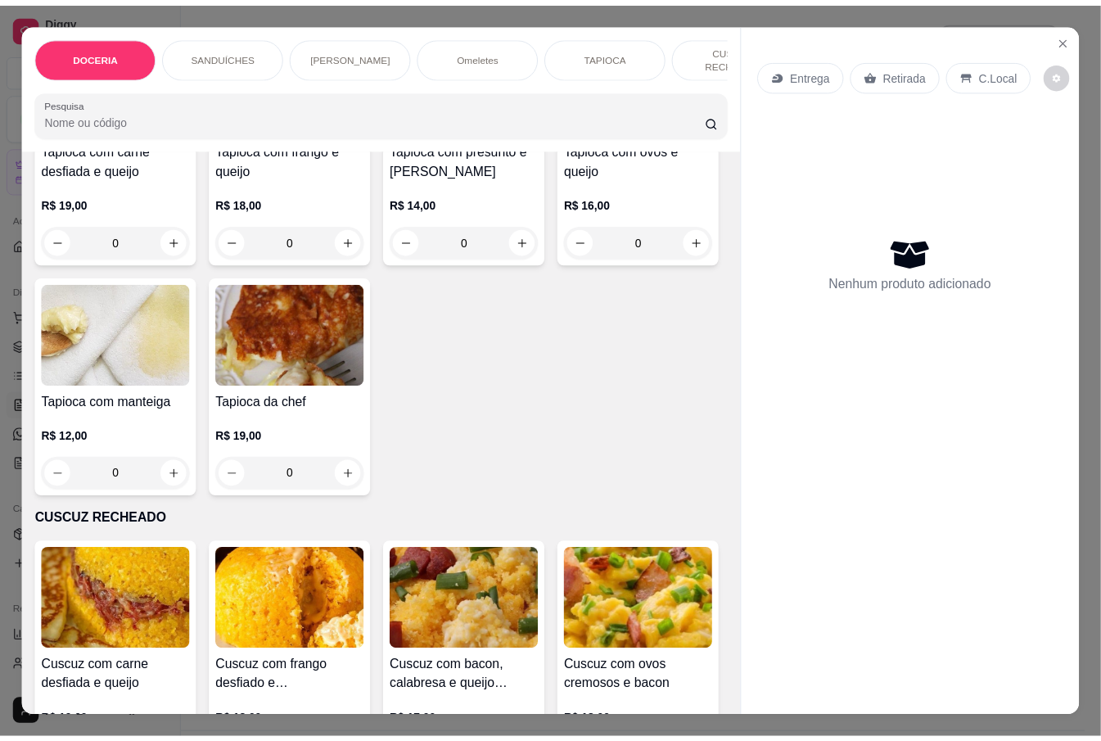
scroll to position [1528, 0]
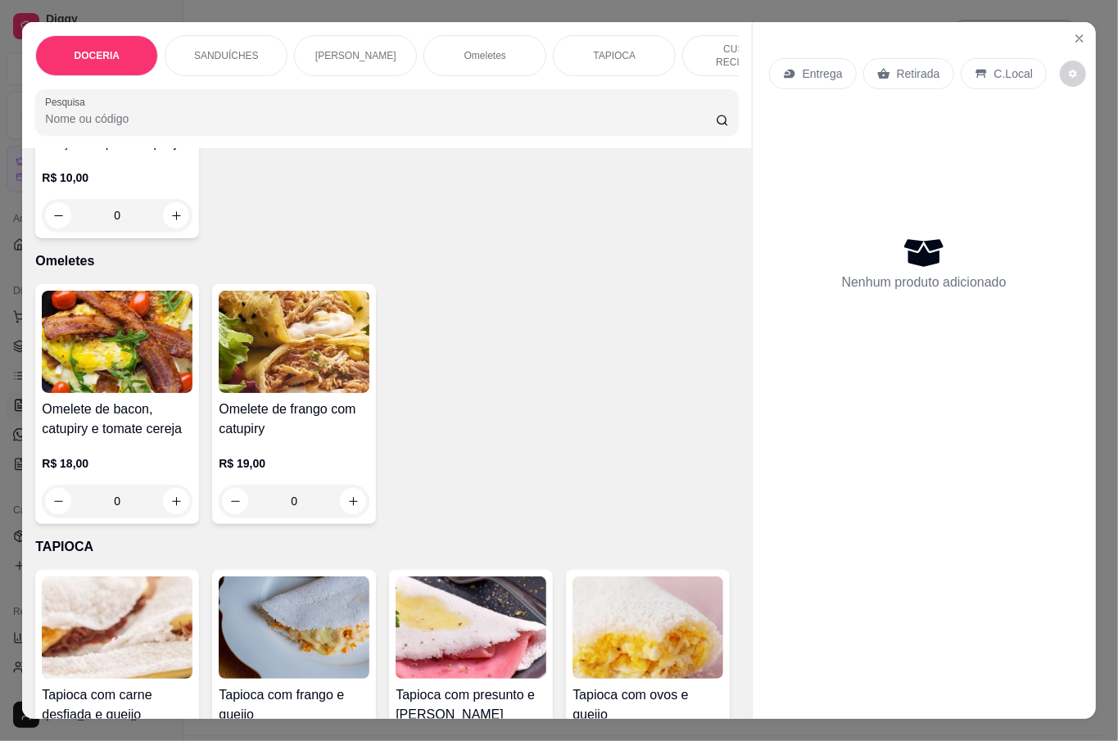
click at [170, 232] on div "0" at bounding box center [117, 215] width 151 height 33
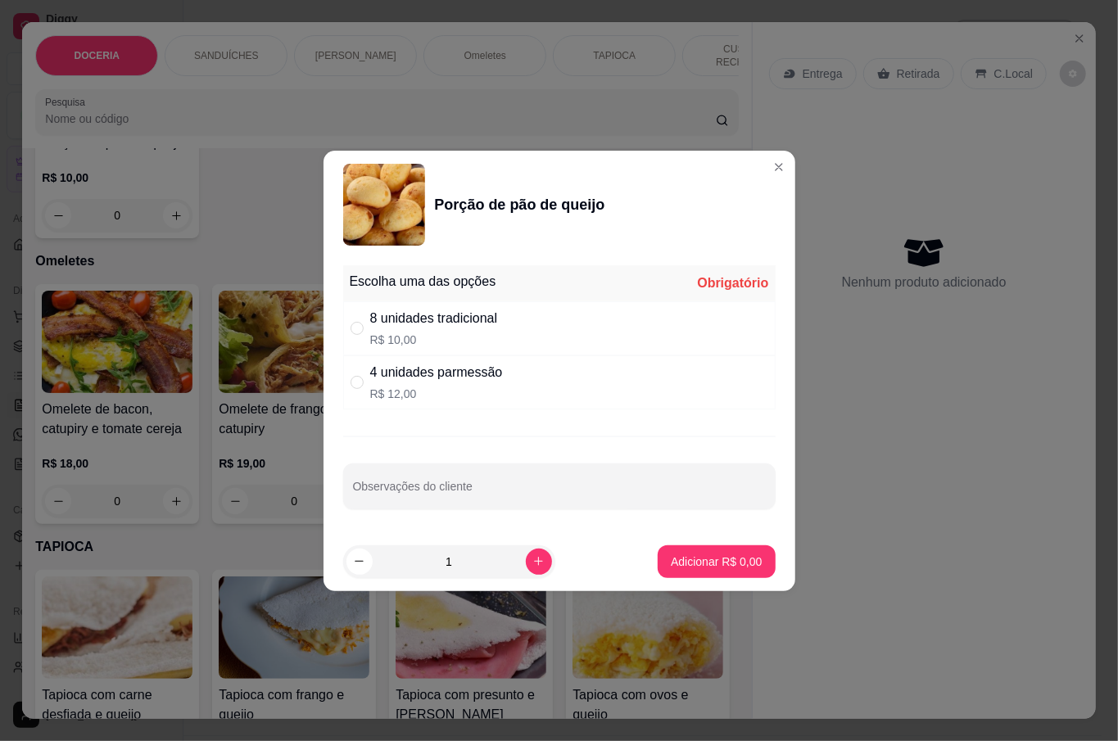
click at [427, 334] on p "R$ 10,00" at bounding box center [434, 340] width 128 height 16
radio input "true"
click at [715, 562] on p "Adicionar R$ 10,00" at bounding box center [712, 561] width 97 height 16
type input "1"
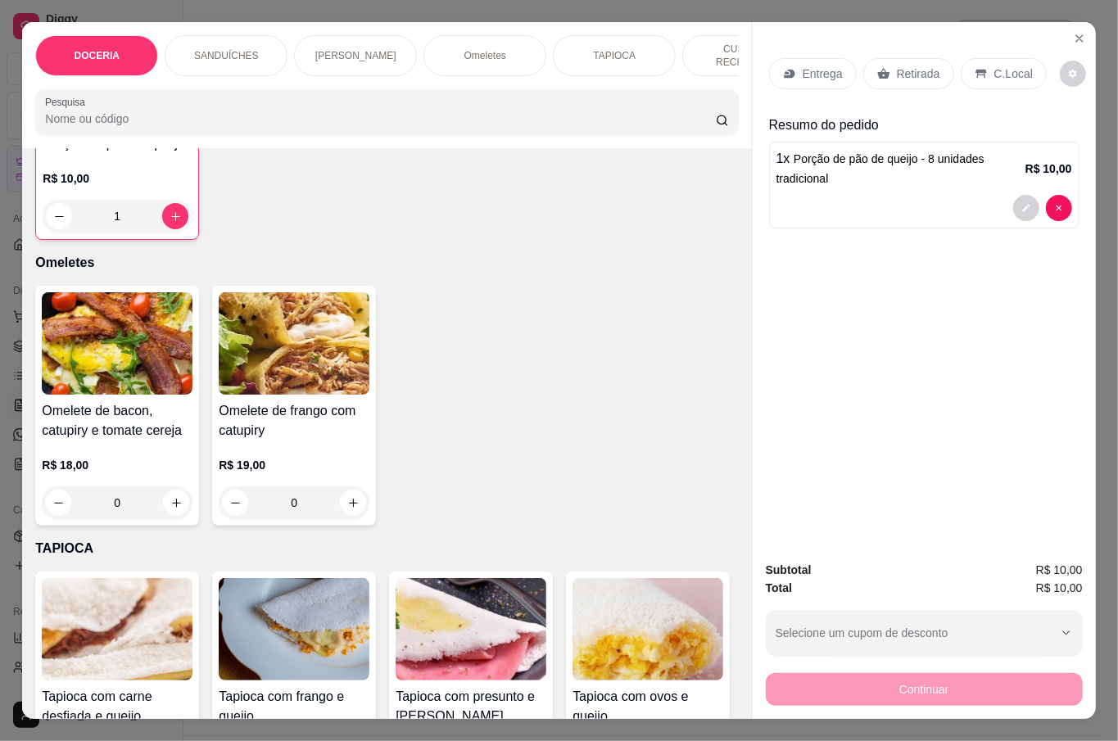
click at [905, 82] on div "Entrega Retirada C.Local" at bounding box center [924, 73] width 310 height 57
click at [901, 67] on p "Retirada" at bounding box center [918, 74] width 43 height 16
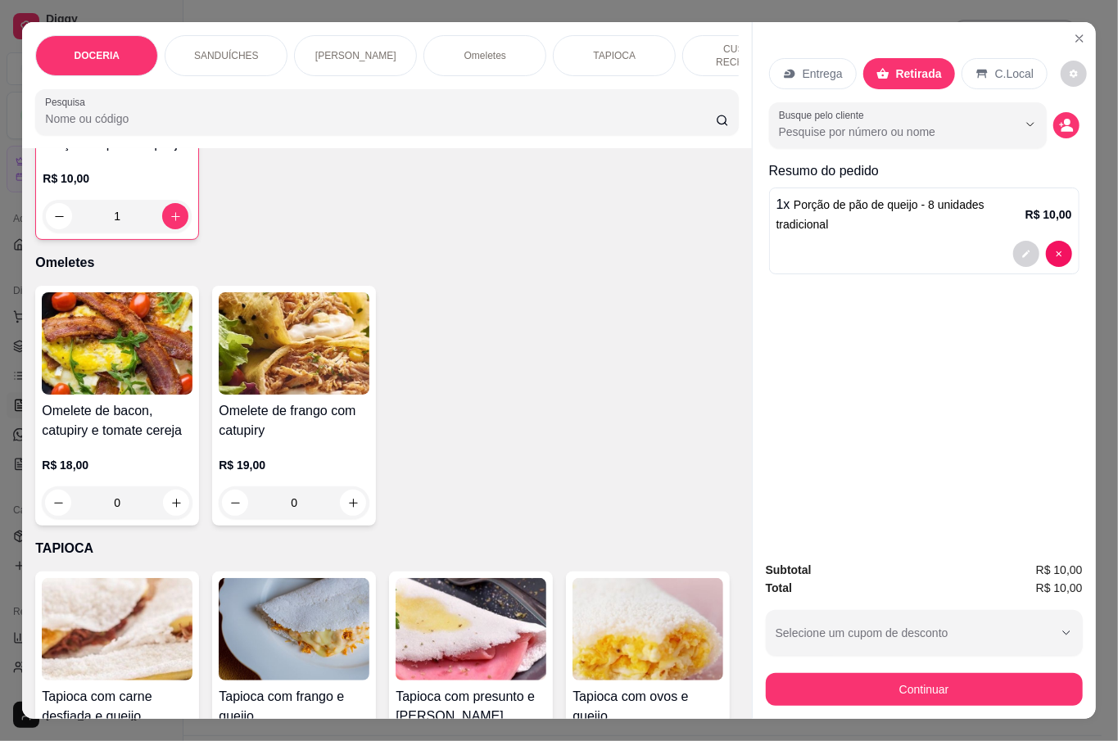
click at [943, 673] on button "Continuar" at bounding box center [924, 689] width 317 height 33
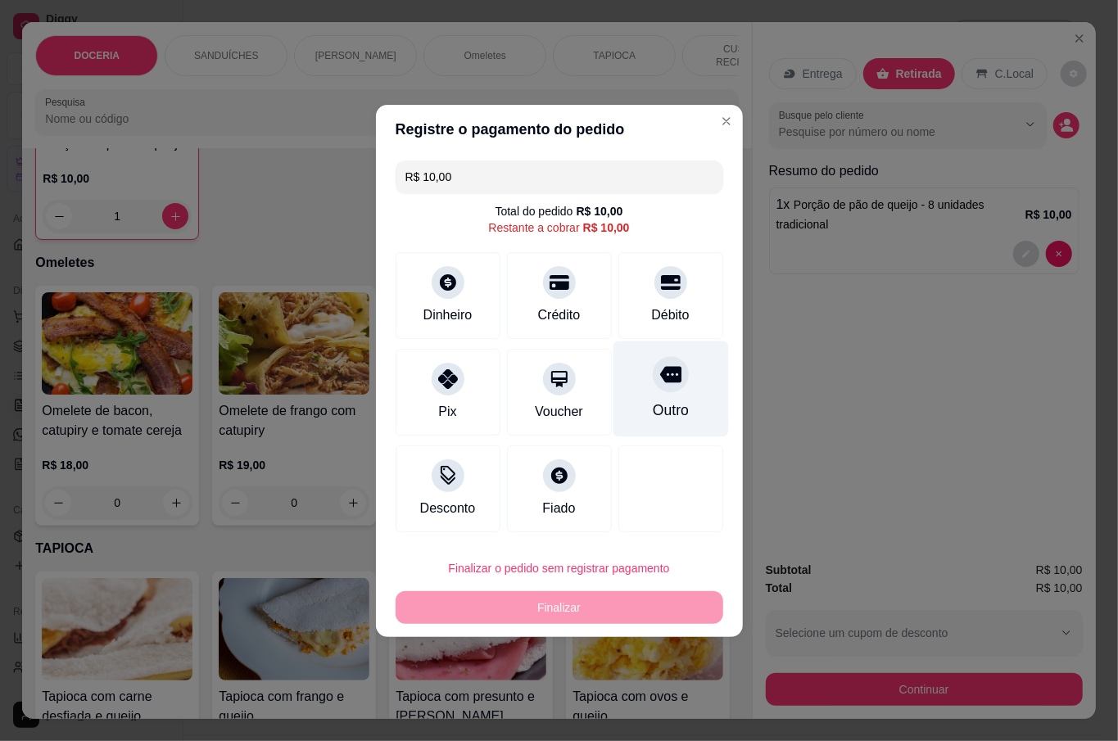
click at [671, 382] on div at bounding box center [671, 374] width 36 height 36
type input "R$ 0,00"
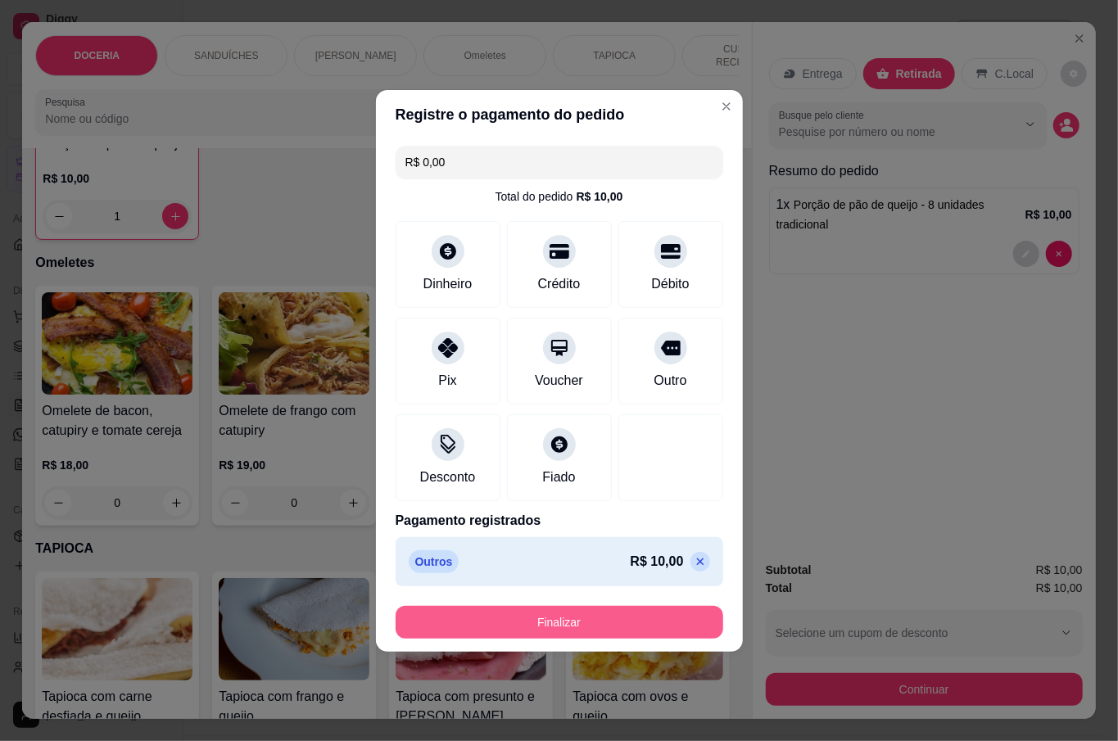
click at [642, 614] on button "Finalizar" at bounding box center [559, 622] width 328 height 33
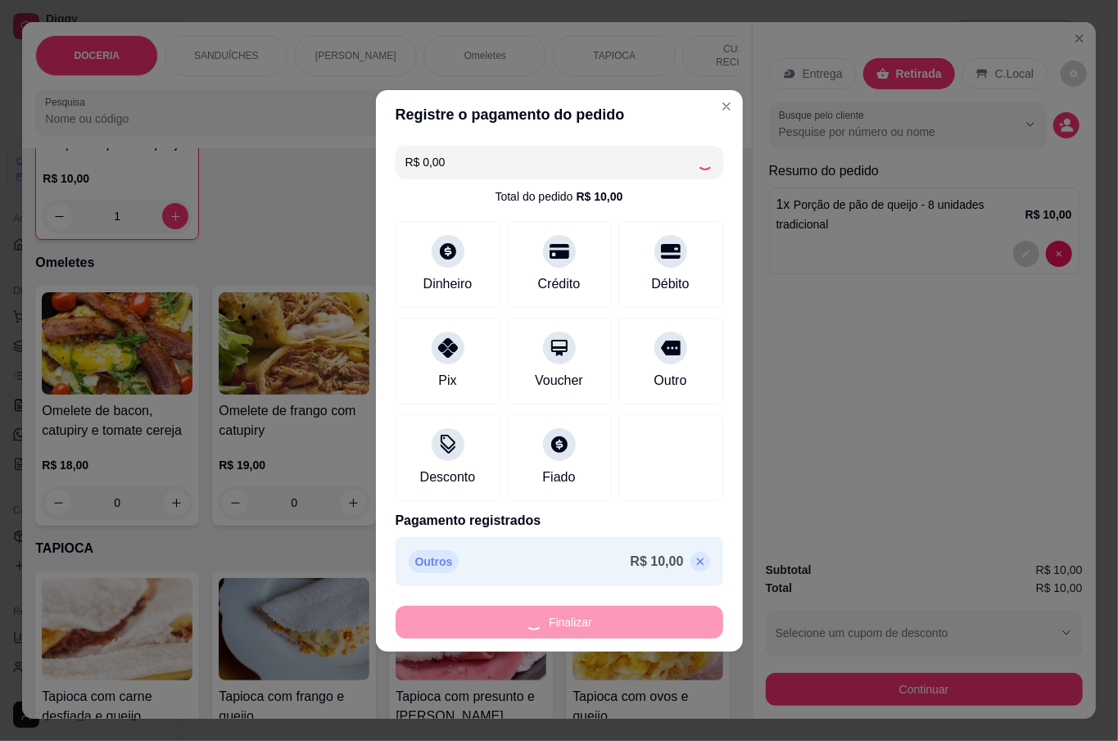
type input "0"
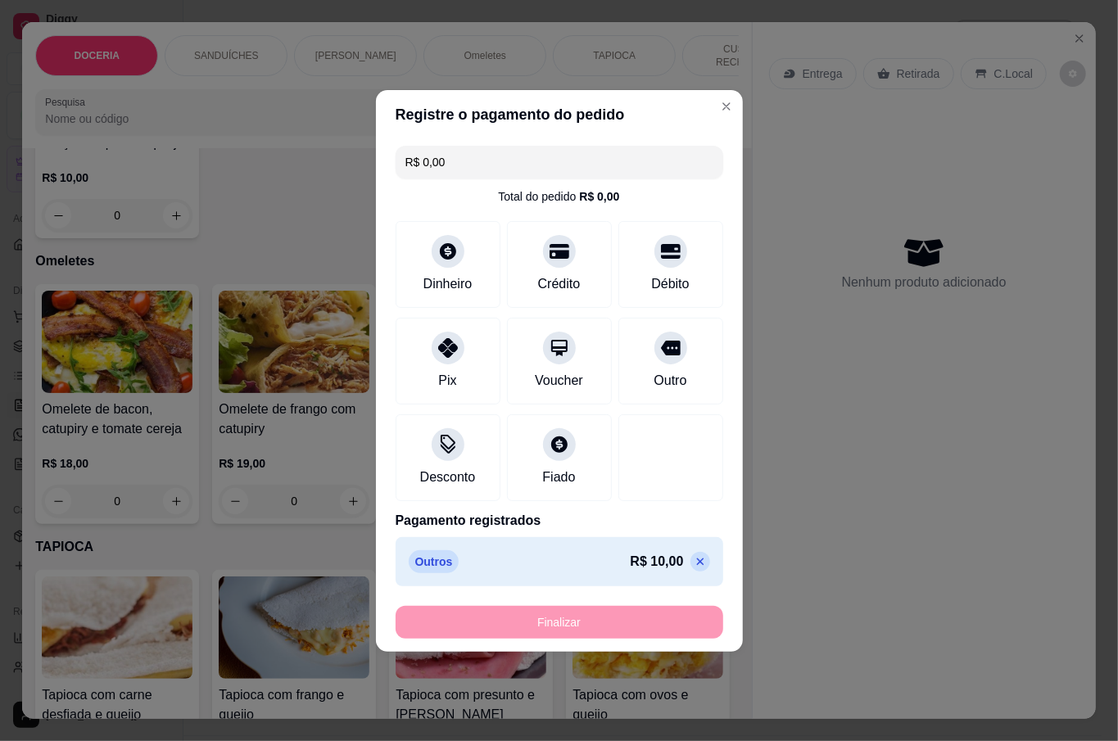
type input "-R$ 10,00"
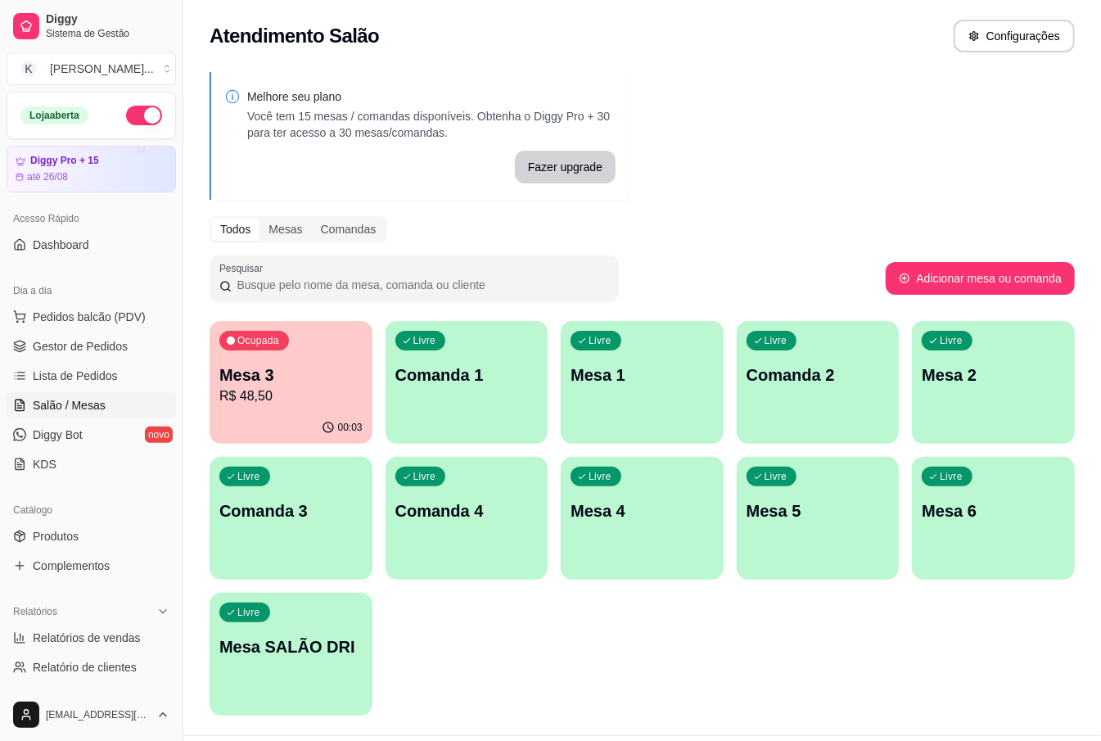
click at [555, 490] on div "Ocupada Mesa 3 R$ 48,50 00:03 Livre Comanda 1 Livre Mesa 1 Livre Comanda 2 Livr…" at bounding box center [642, 518] width 865 height 395
click at [283, 400] on p "R$ 48,50" at bounding box center [290, 396] width 143 height 20
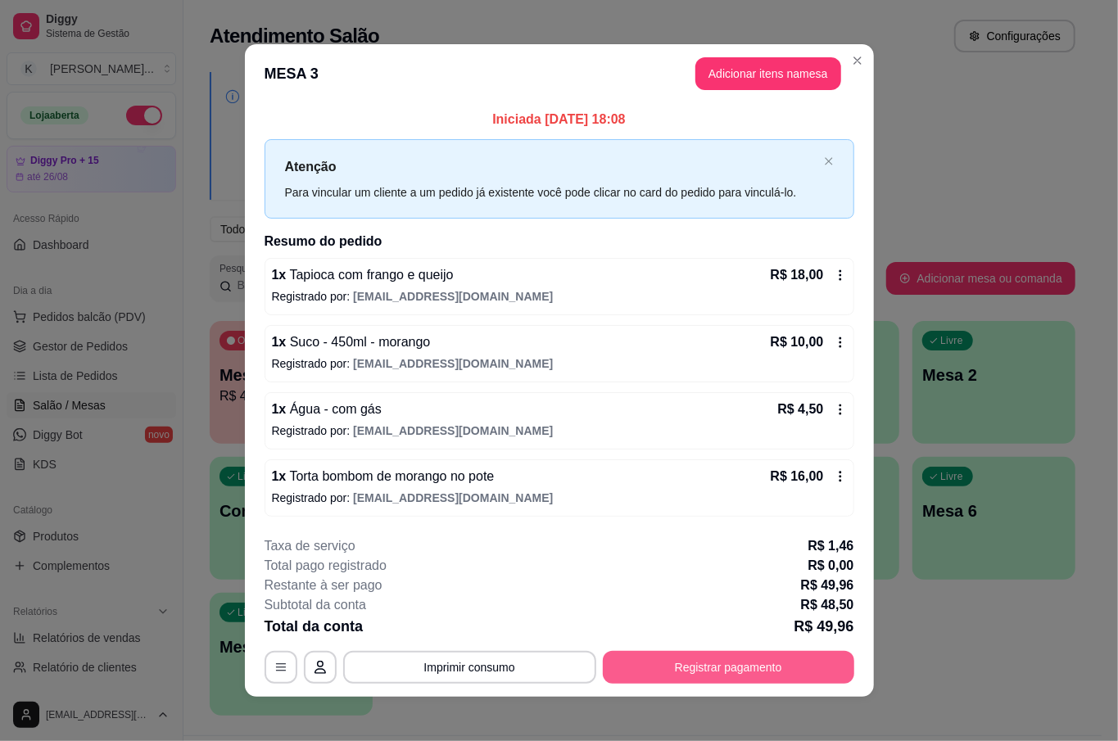
click at [701, 666] on button "Registrar pagamento" at bounding box center [728, 667] width 251 height 33
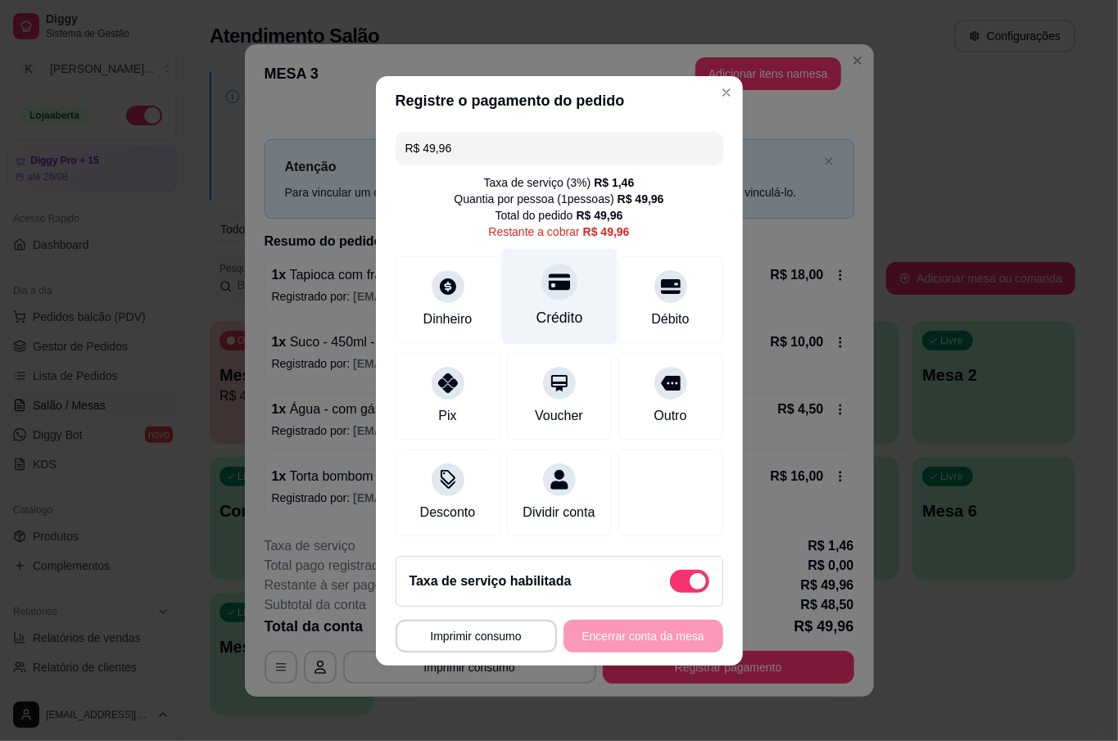
click at [562, 318] on div "Crédito" at bounding box center [558, 317] width 47 height 21
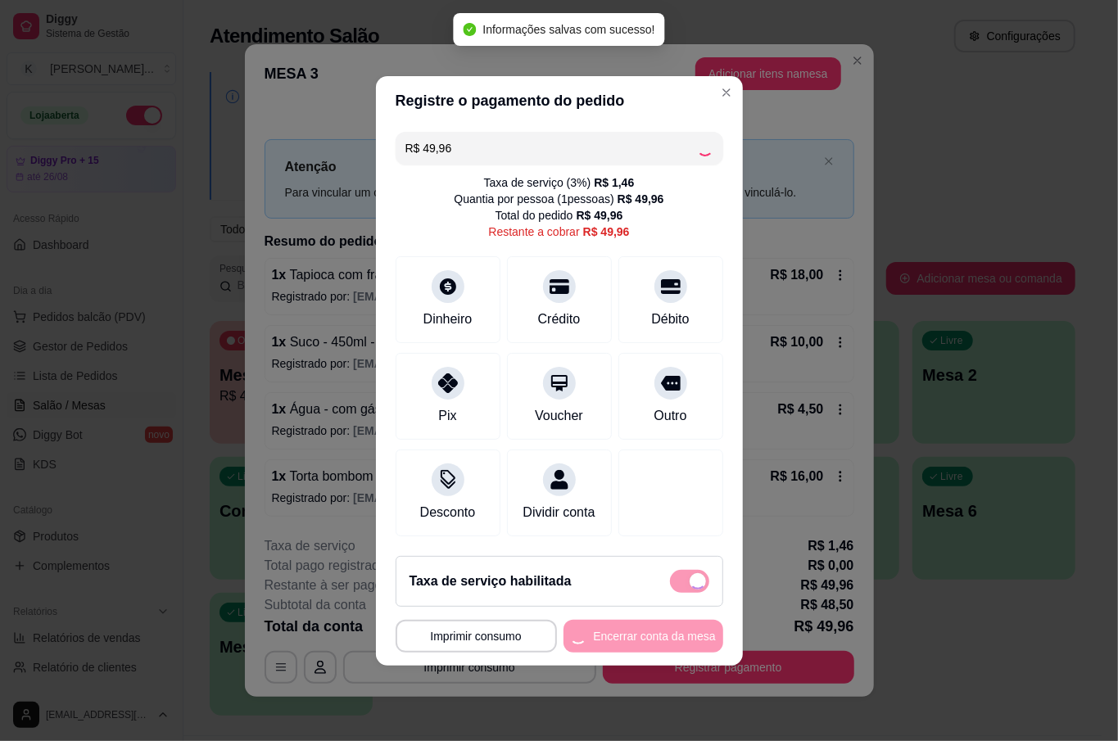
type input "R$ 0,00"
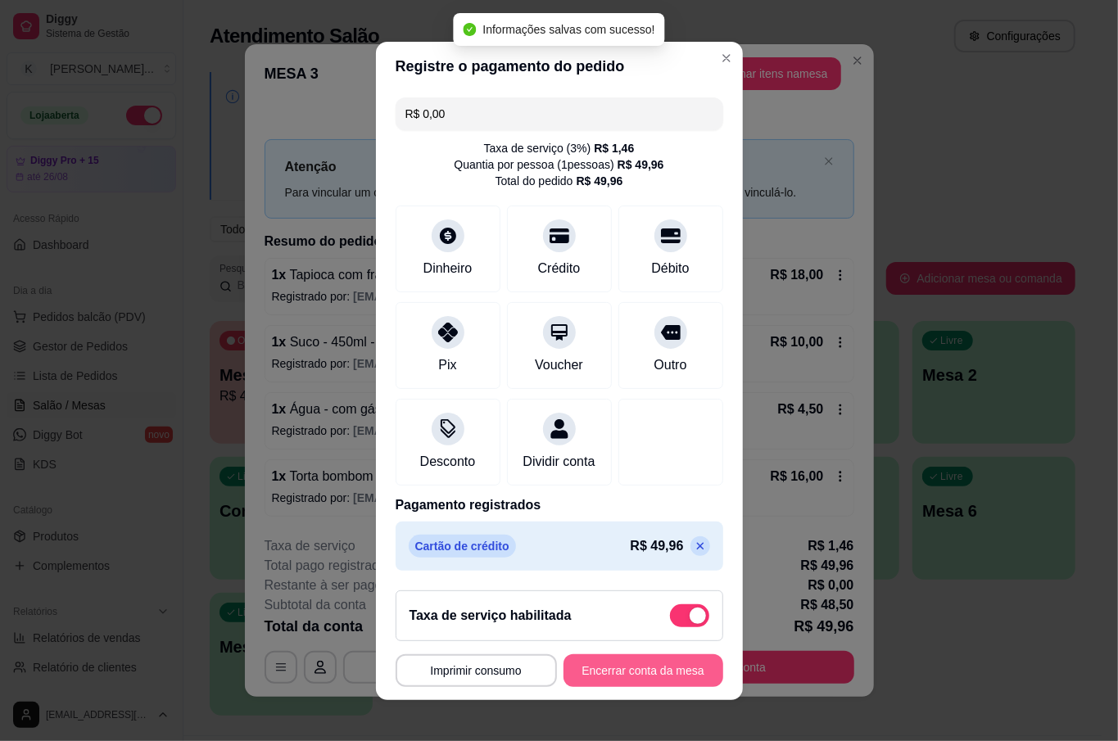
click at [645, 682] on button "Encerrar conta da mesa" at bounding box center [643, 670] width 160 height 33
